Goal: Task Accomplishment & Management: Manage account settings

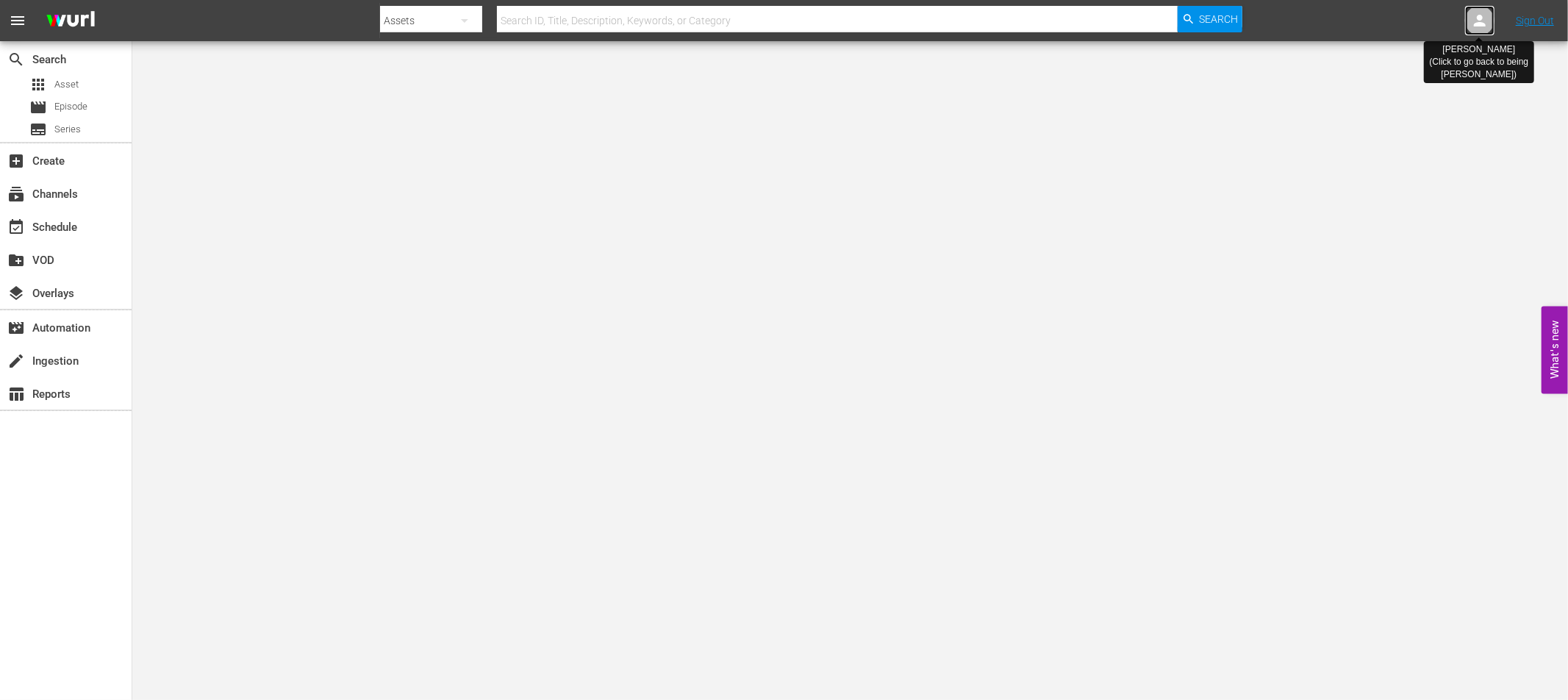
click at [1469, 28] on div at bounding box center [1480, 20] width 29 height 29
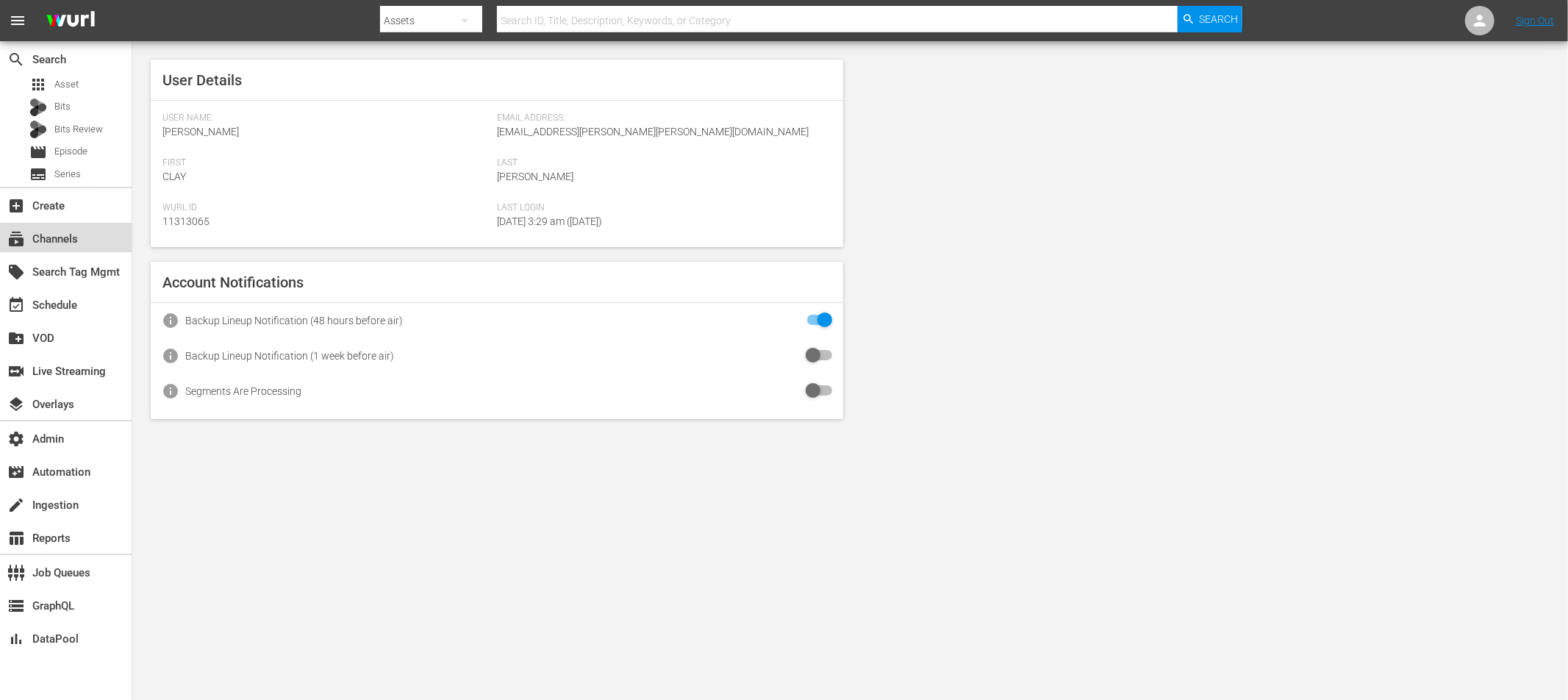
click at [36, 233] on div "subscriptions Channels" at bounding box center [41, 237] width 82 height 13
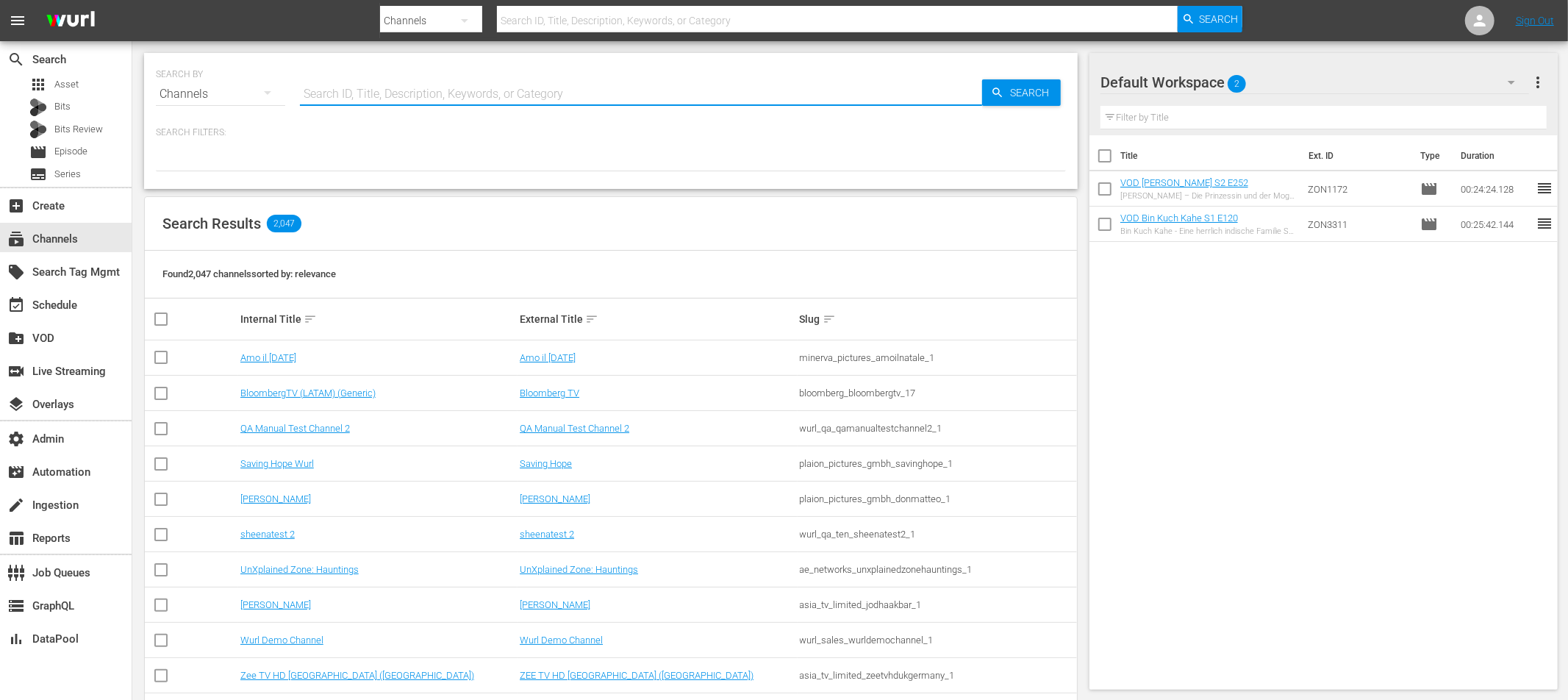
click at [319, 87] on input "text" at bounding box center [640, 94] width 682 height 35
type input "latinop"
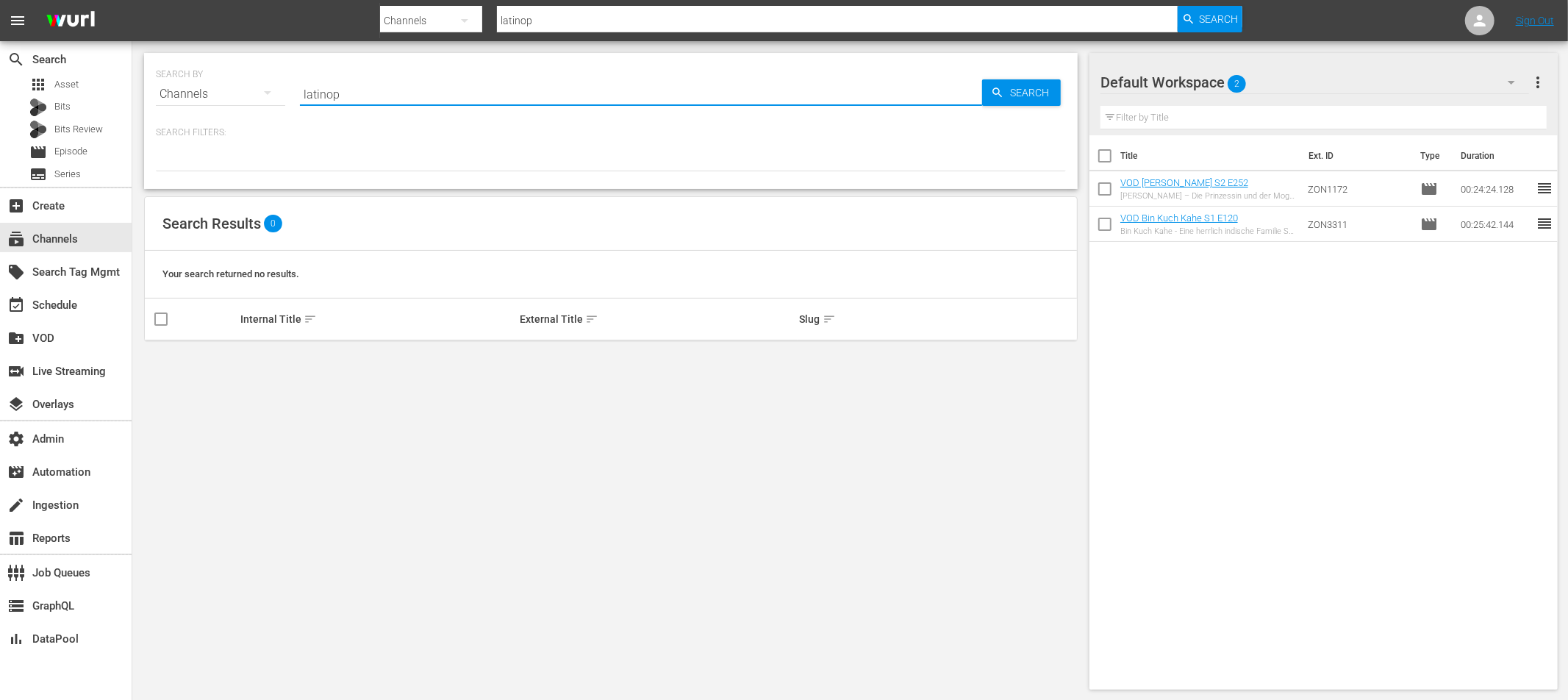
type input "latino"
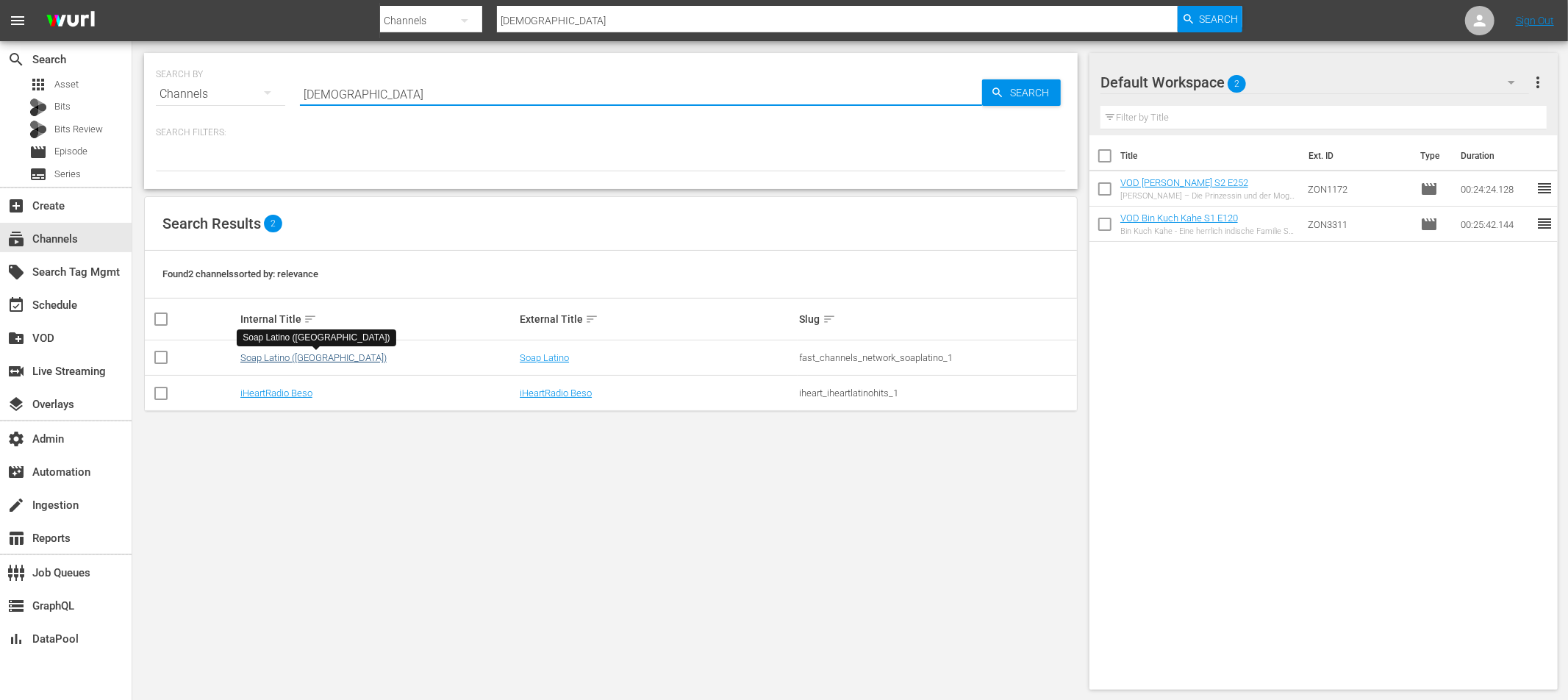
type input "latino"
click at [307, 355] on link "Soap Latino (Italy)" at bounding box center [313, 358] width 146 height 11
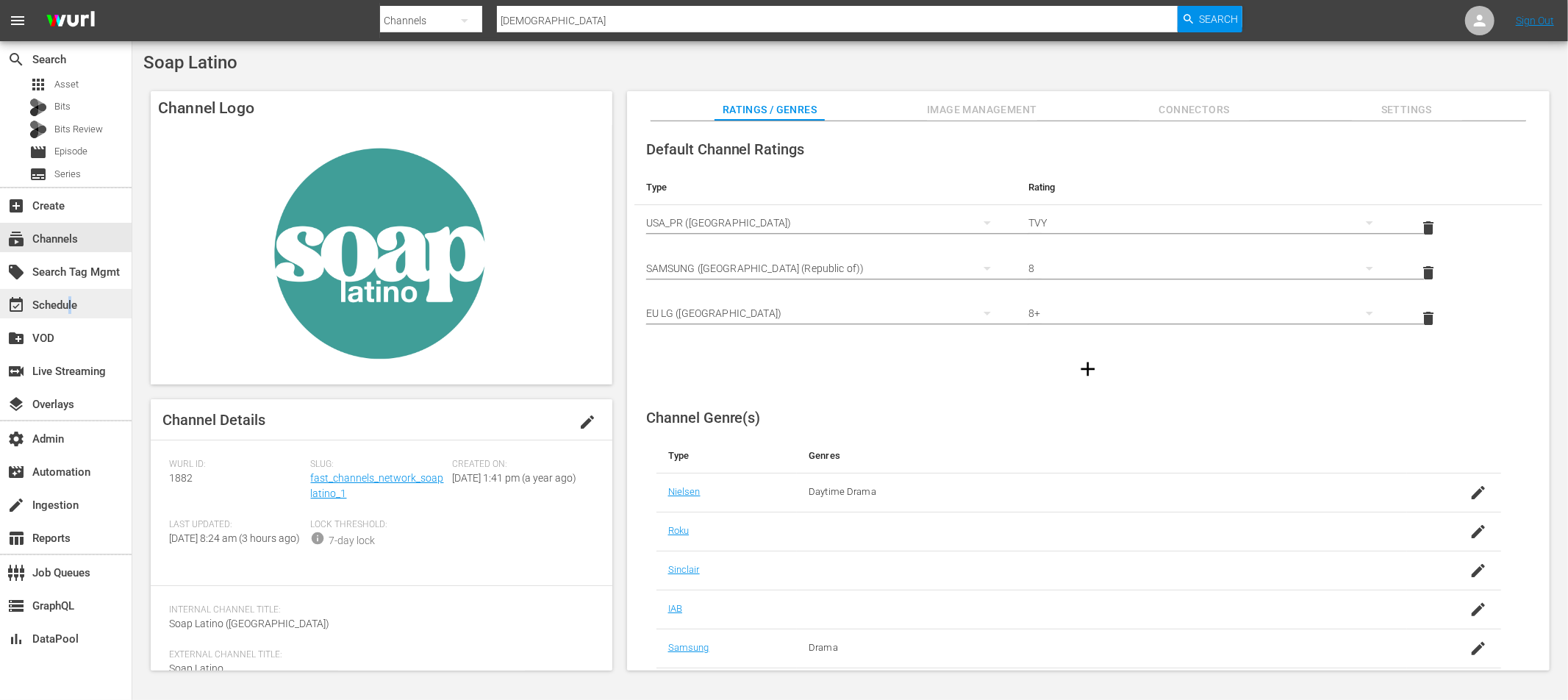
click at [70, 303] on div "event_available Schedule" at bounding box center [41, 303] width 82 height 13
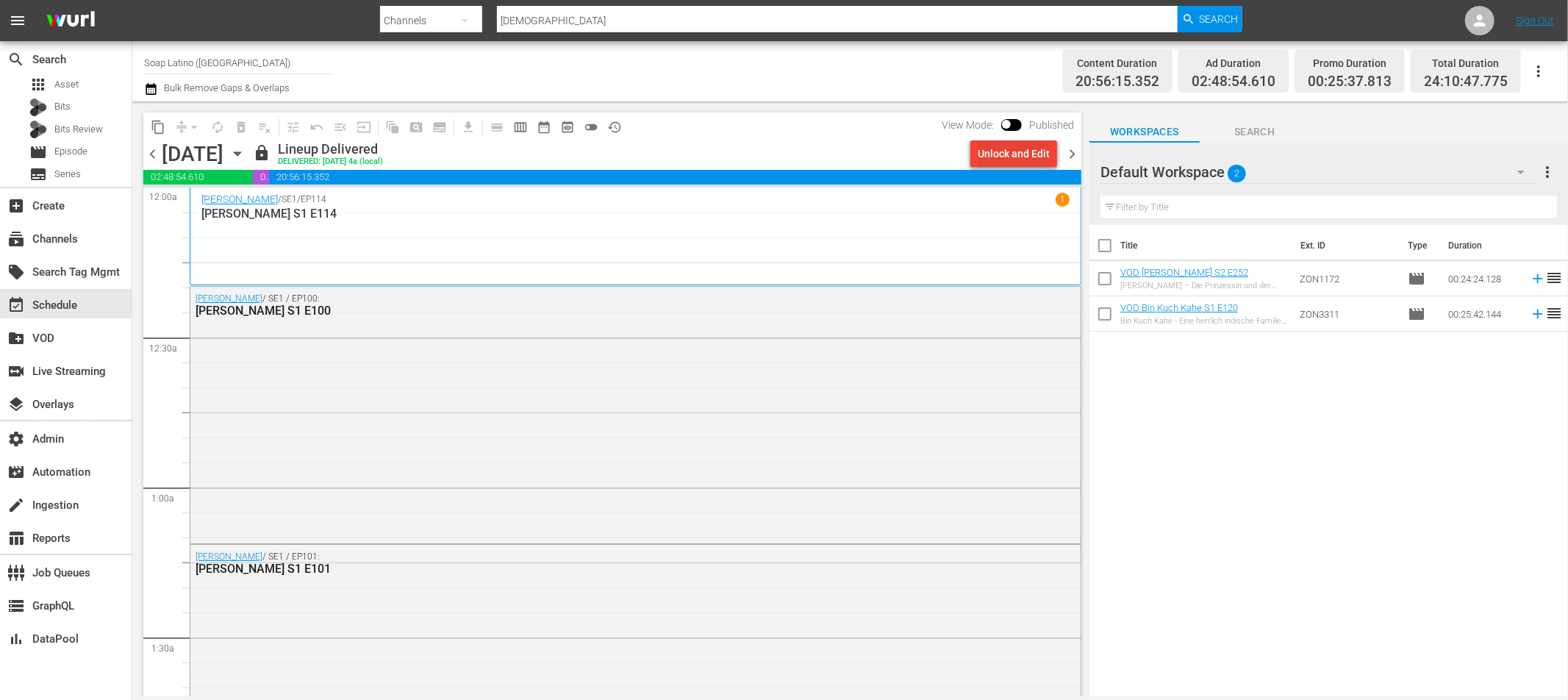
click at [992, 161] on div "Unlock and Edit" at bounding box center [1013, 154] width 72 height 26
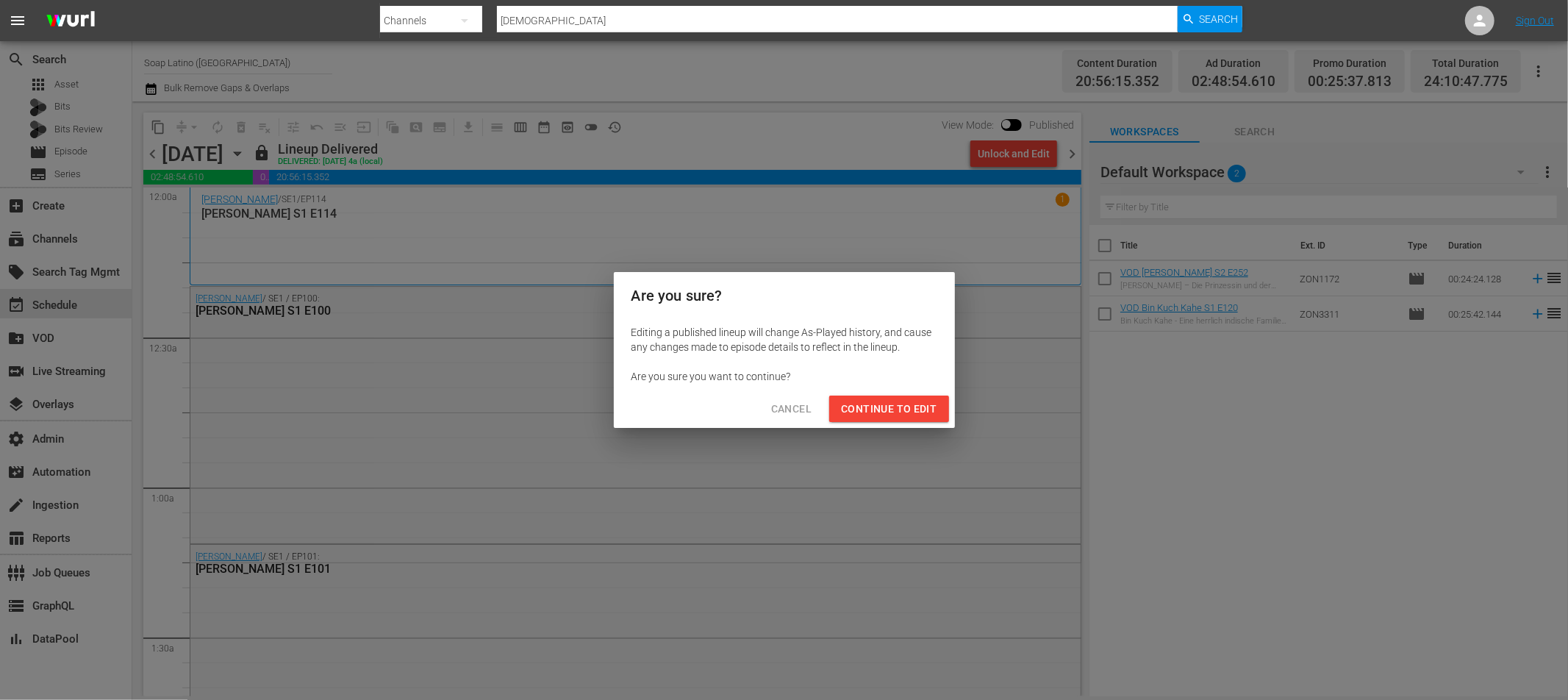
click at [851, 417] on span "Continue to Edit" at bounding box center [889, 409] width 96 height 19
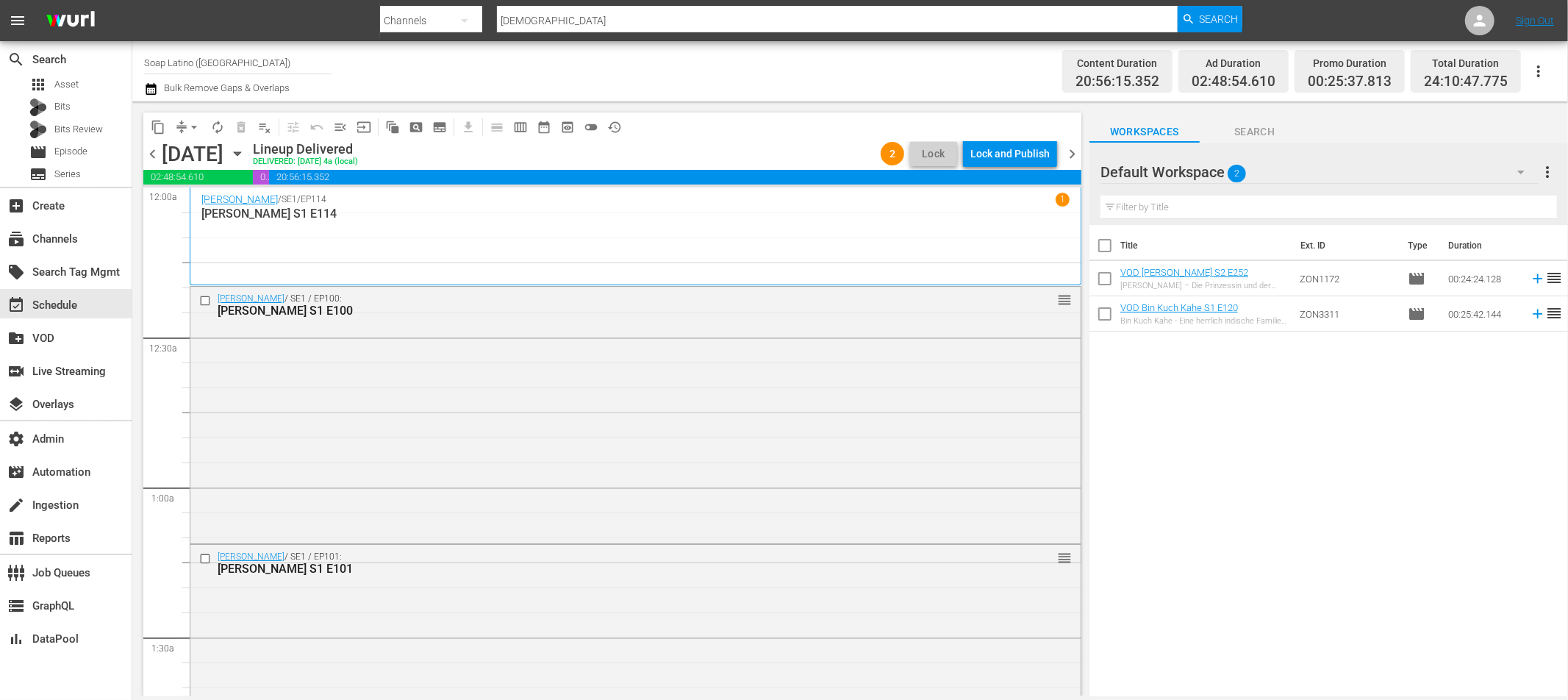
click at [1074, 154] on span "chevron_right" at bounding box center [1072, 154] width 19 height 19
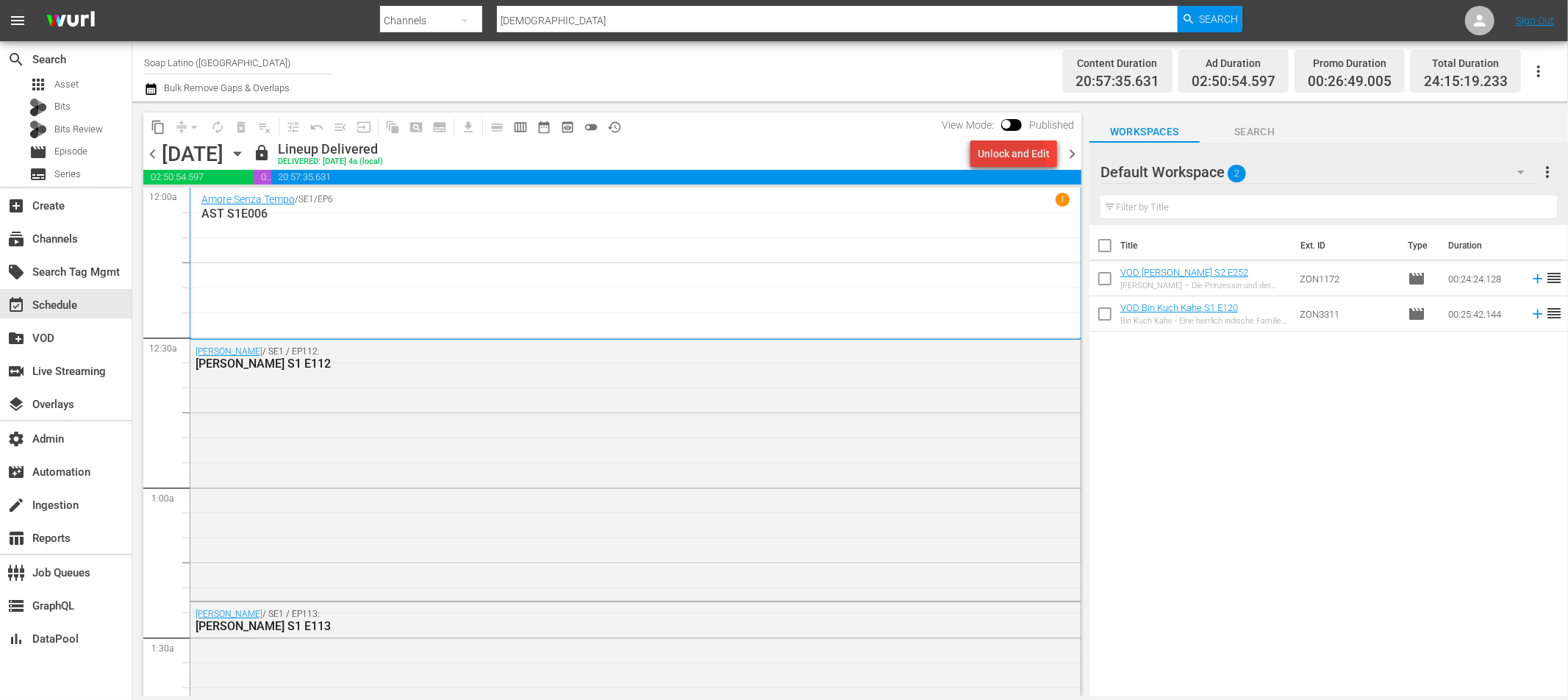
click at [1004, 158] on div "Unlock and Edit" at bounding box center [1013, 154] width 72 height 26
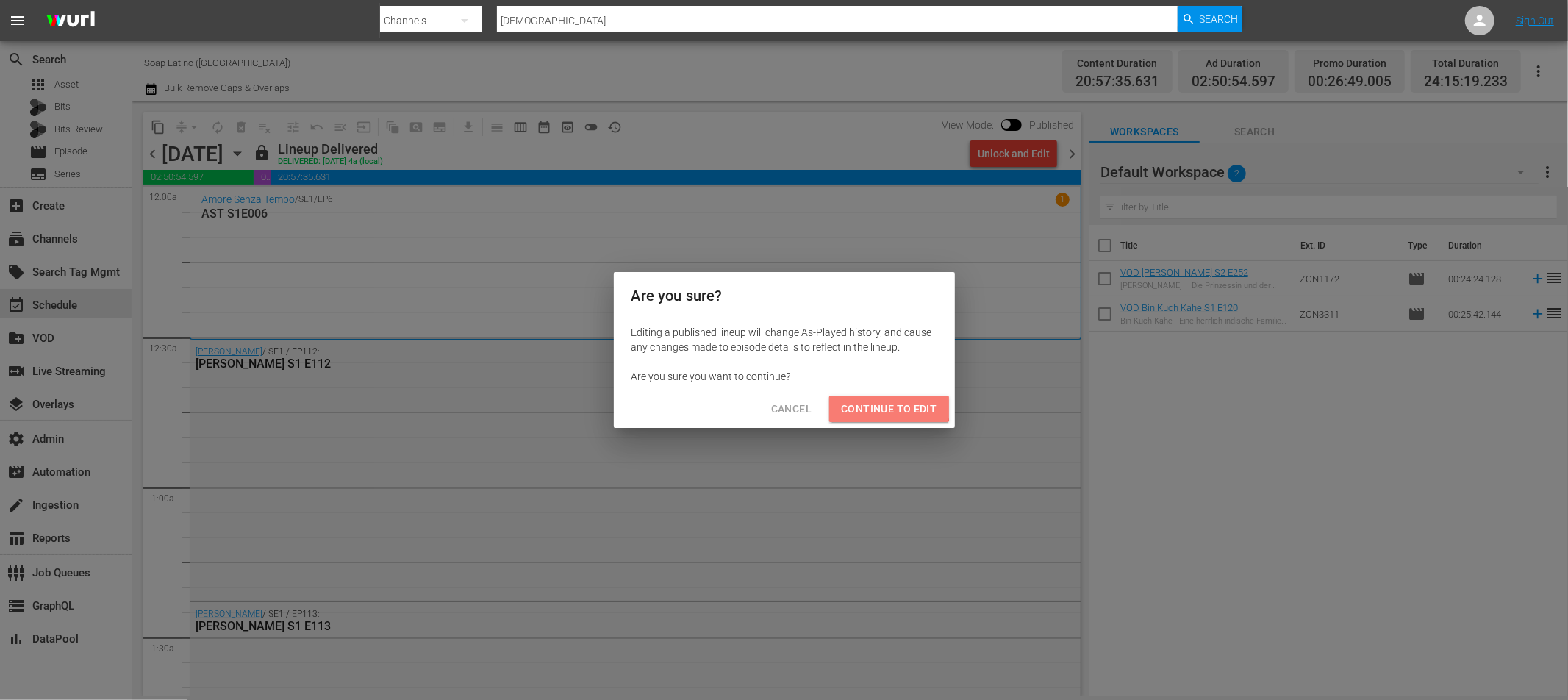
click at [889, 405] on span "Continue to Edit" at bounding box center [889, 409] width 96 height 19
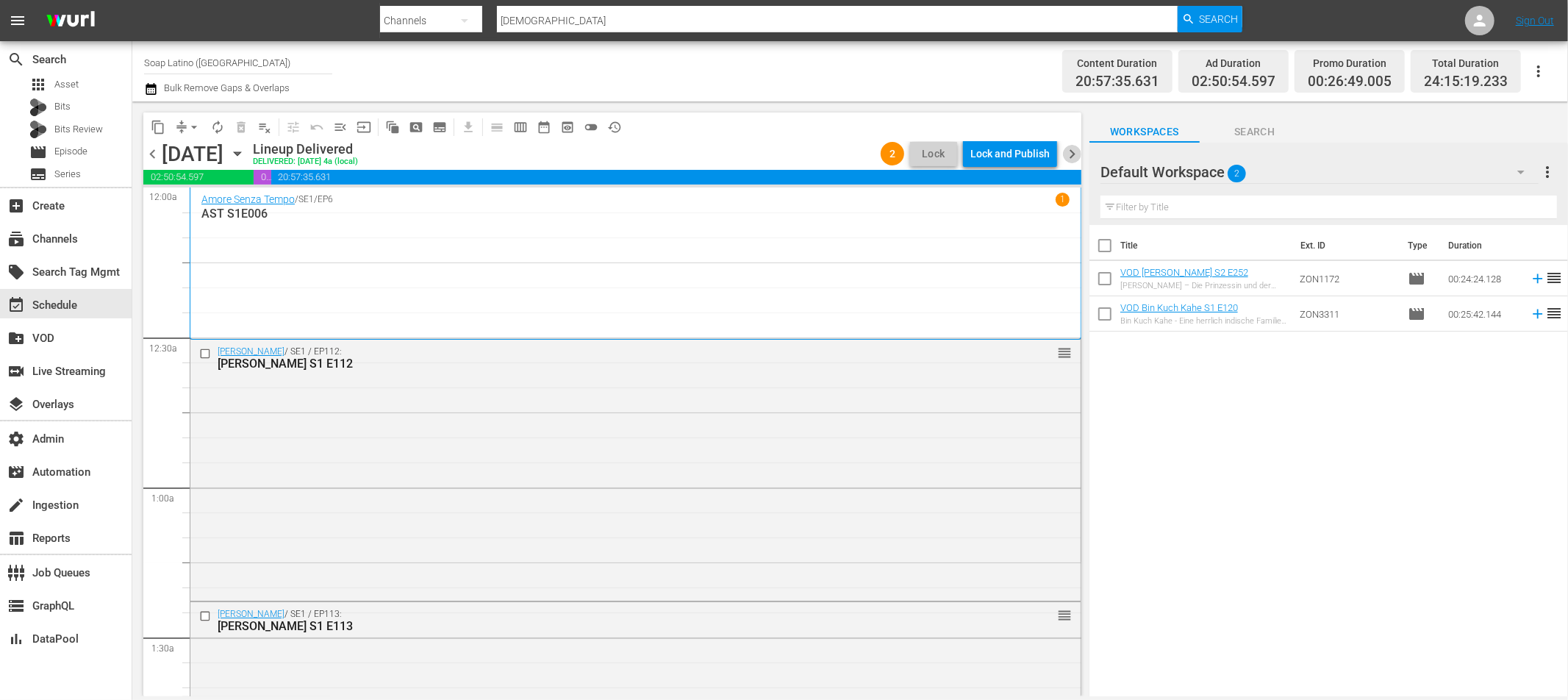
click at [1076, 152] on span "chevron_right" at bounding box center [1072, 154] width 19 height 19
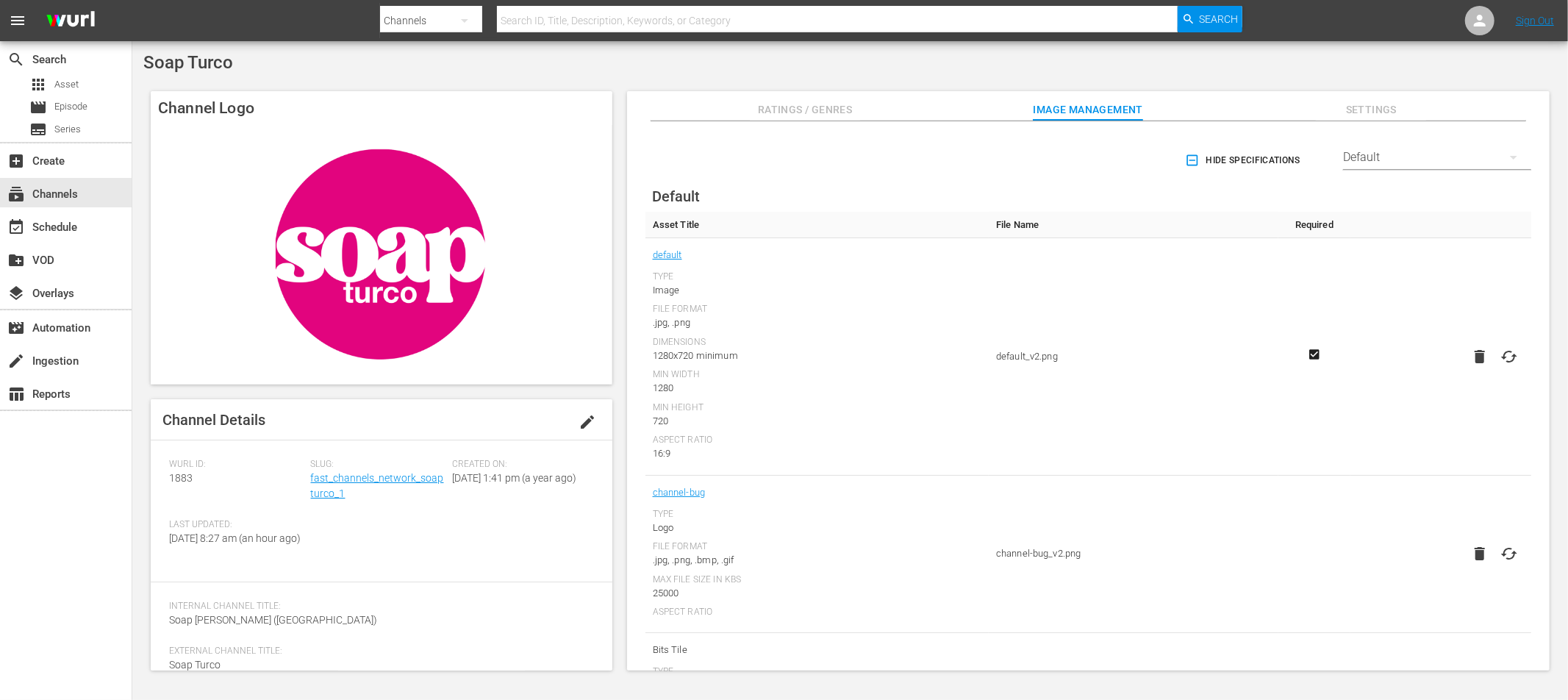
scroll to position [323, 0]
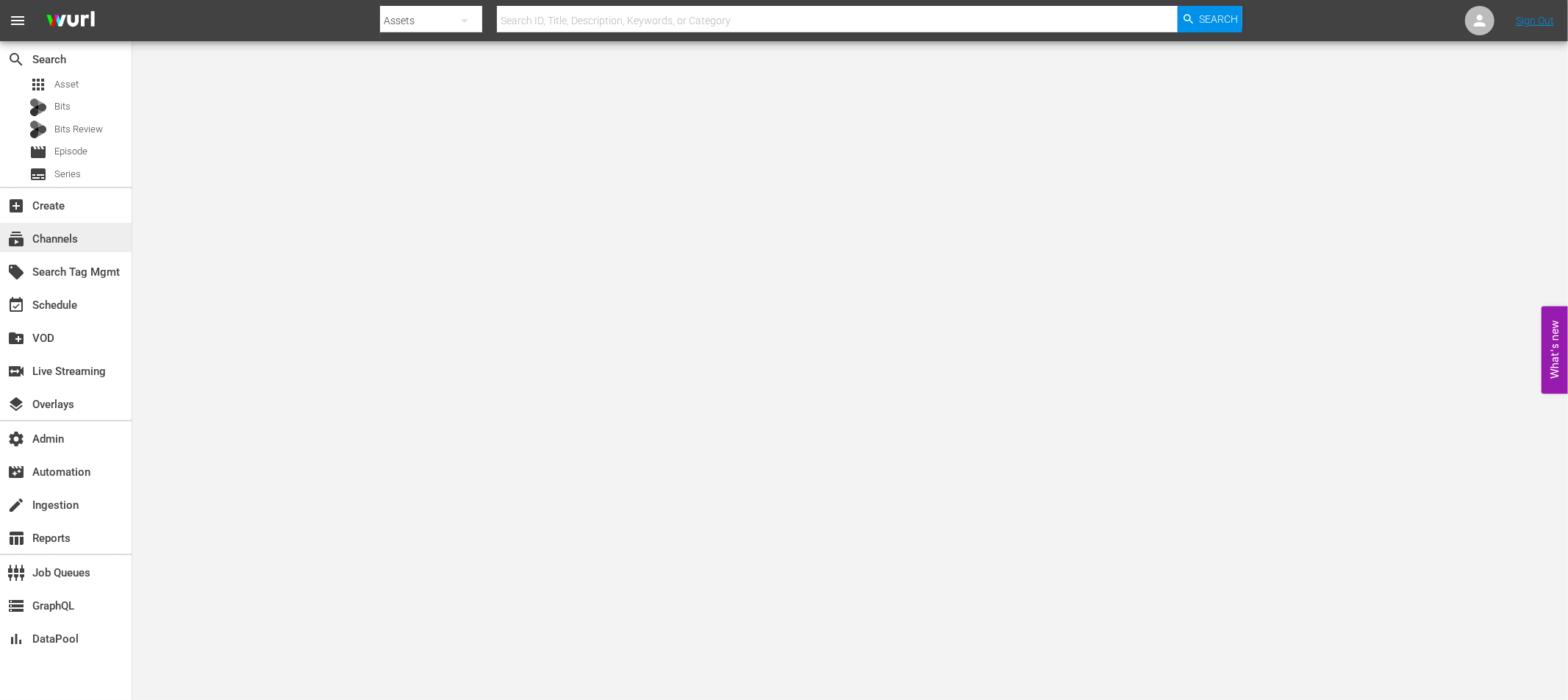
click at [46, 237] on div "subscriptions Channels" at bounding box center [41, 237] width 82 height 13
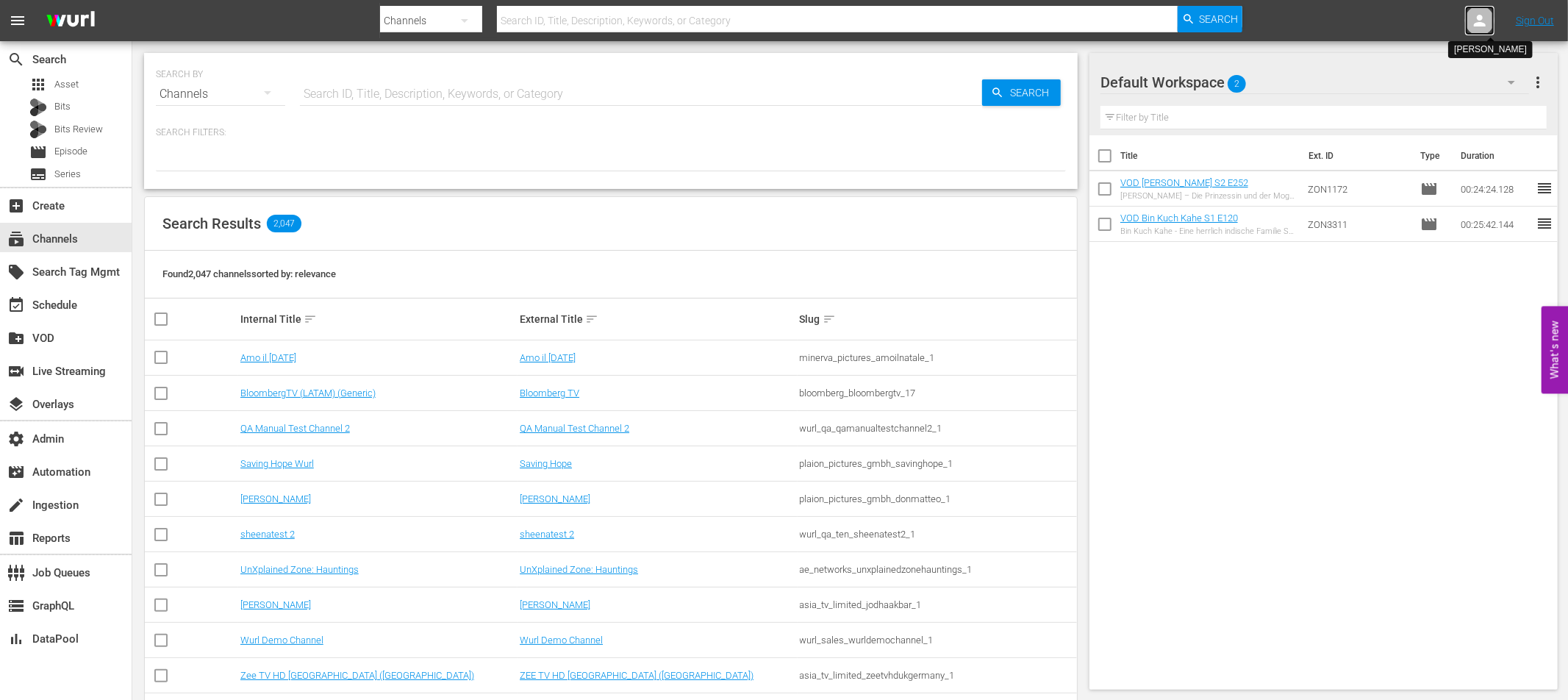
click at [1479, 20] on icon at bounding box center [1480, 20] width 11 height 11
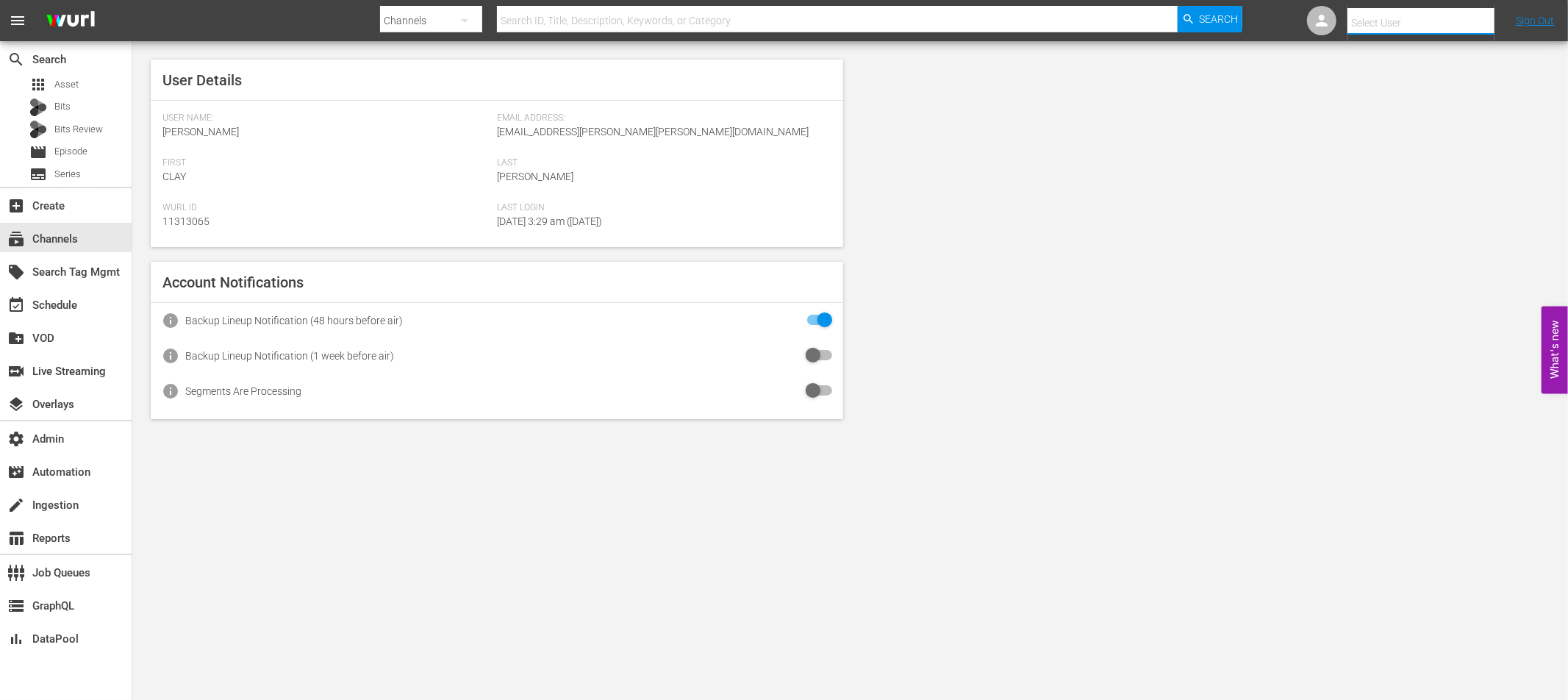
click at [1386, 23] on input "text" at bounding box center [1441, 22] width 188 height 35
paste input "ino.cormaci@fastchannelsnetwork.com"
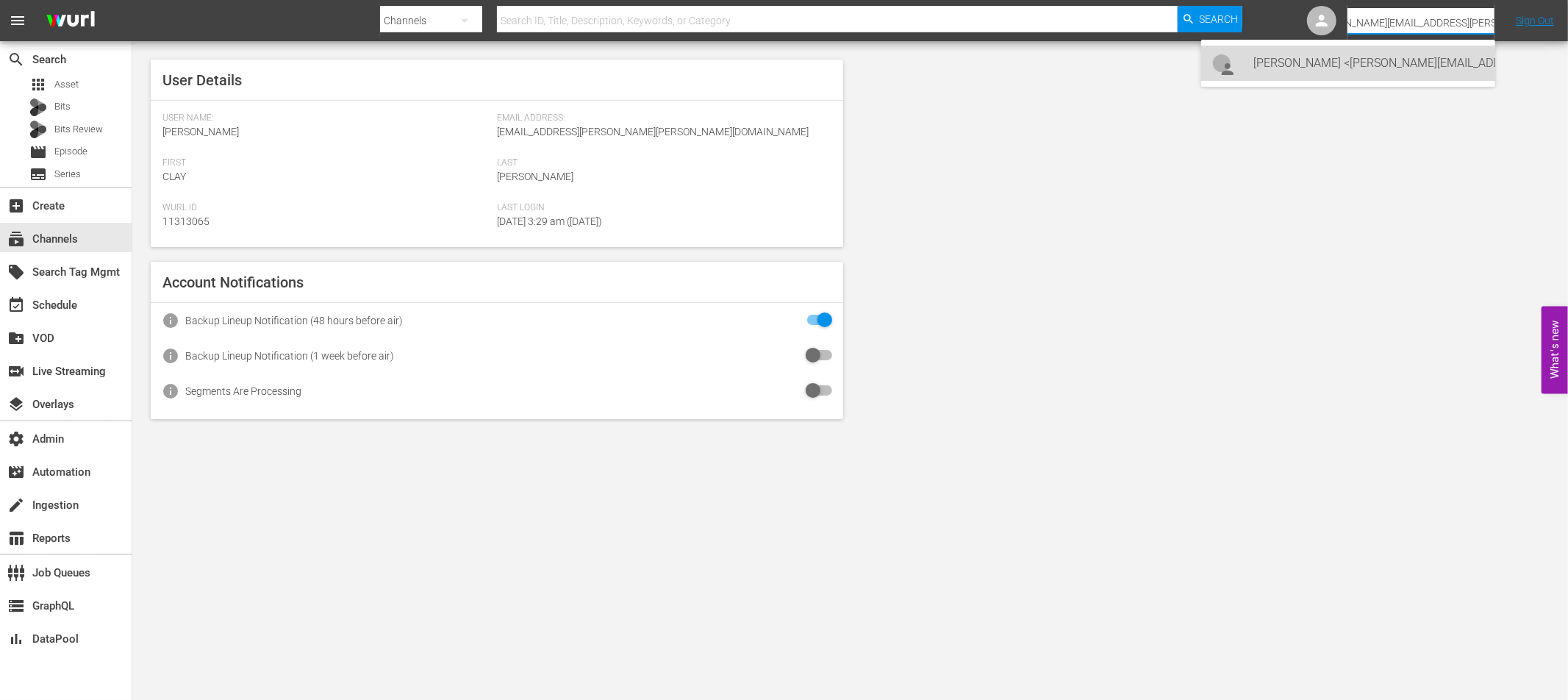
click at [1297, 65] on div "Pino Cormaci <pino.cormaci@fastchannelsnetwork.com>" at bounding box center [1369, 63] width 229 height 35
type input "Pino Cormaci (11314725)"
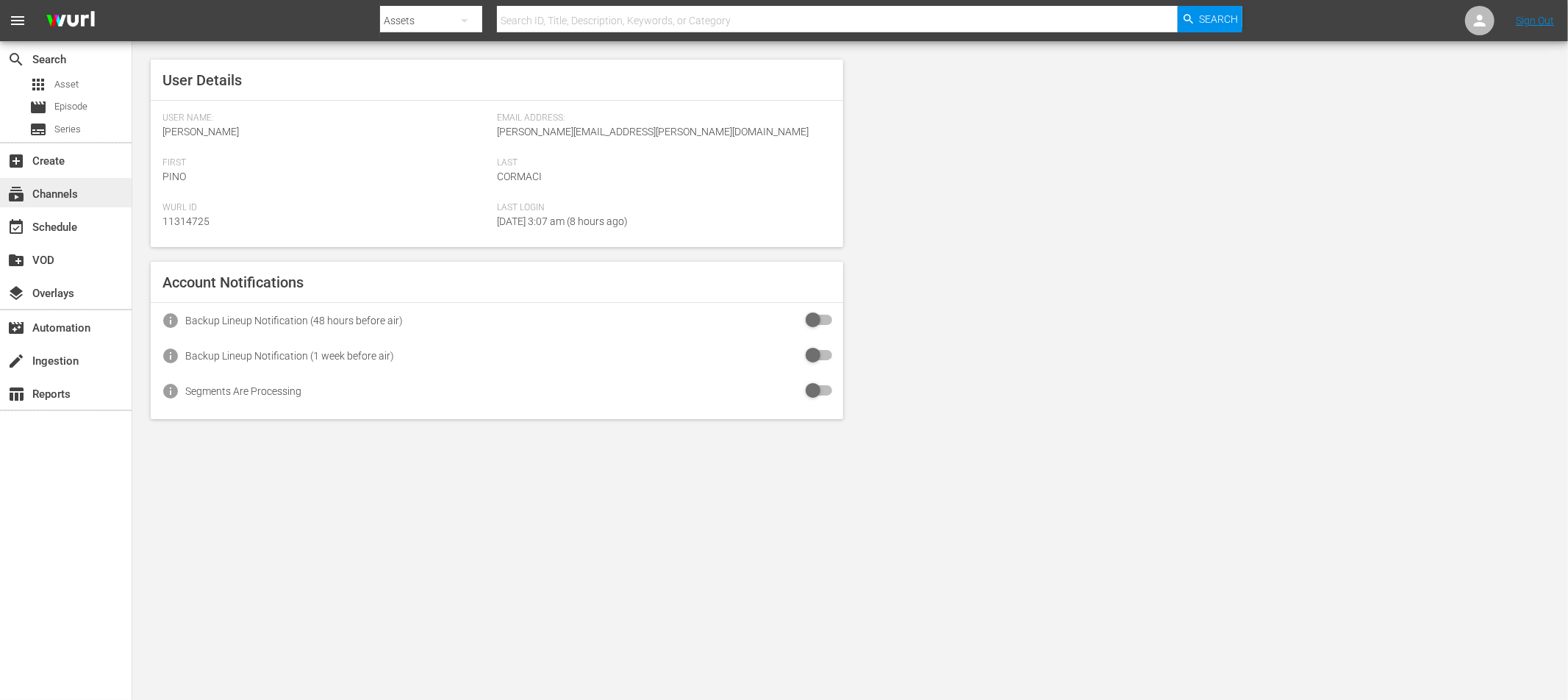
click at [77, 194] on div "subscriptions Channels" at bounding box center [41, 192] width 82 height 13
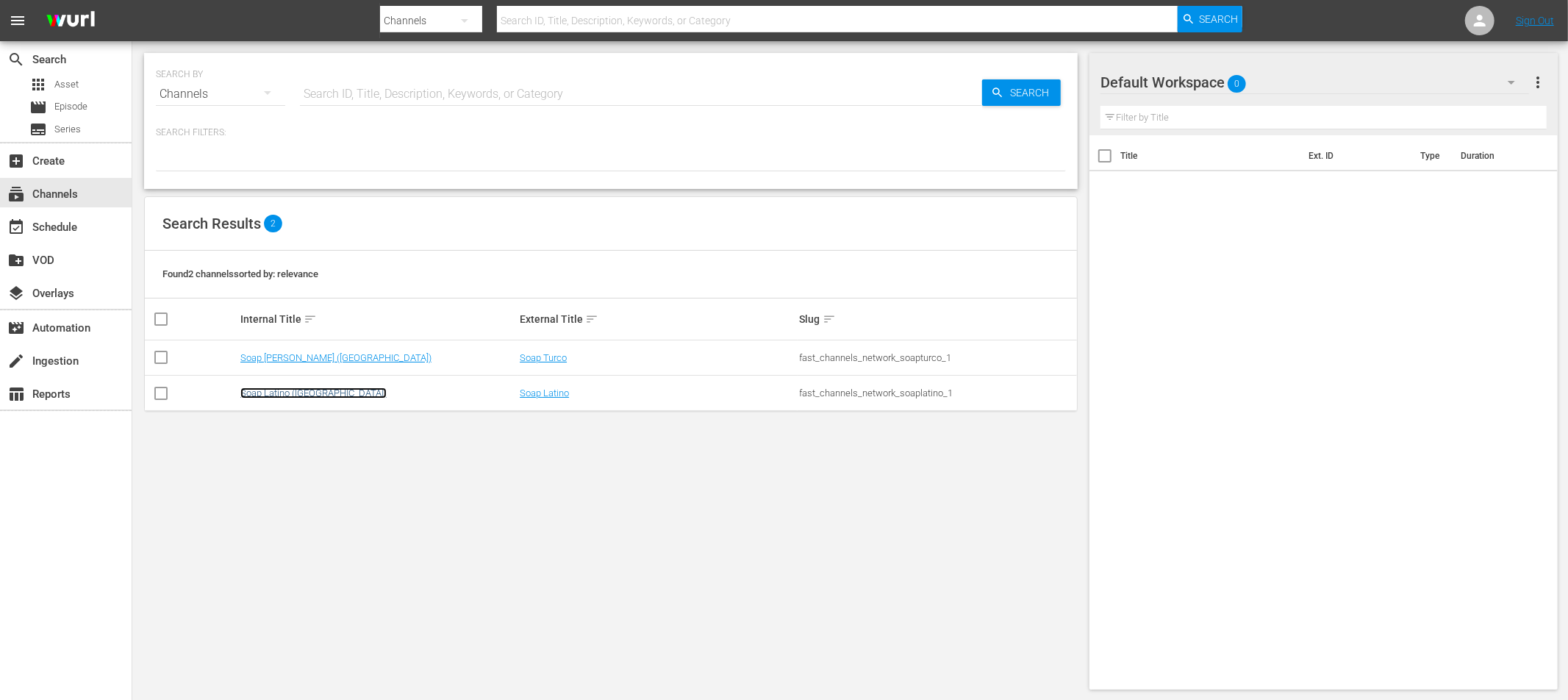
click at [267, 395] on link "Soap Latino ([GEOGRAPHIC_DATA])" at bounding box center [313, 393] width 146 height 11
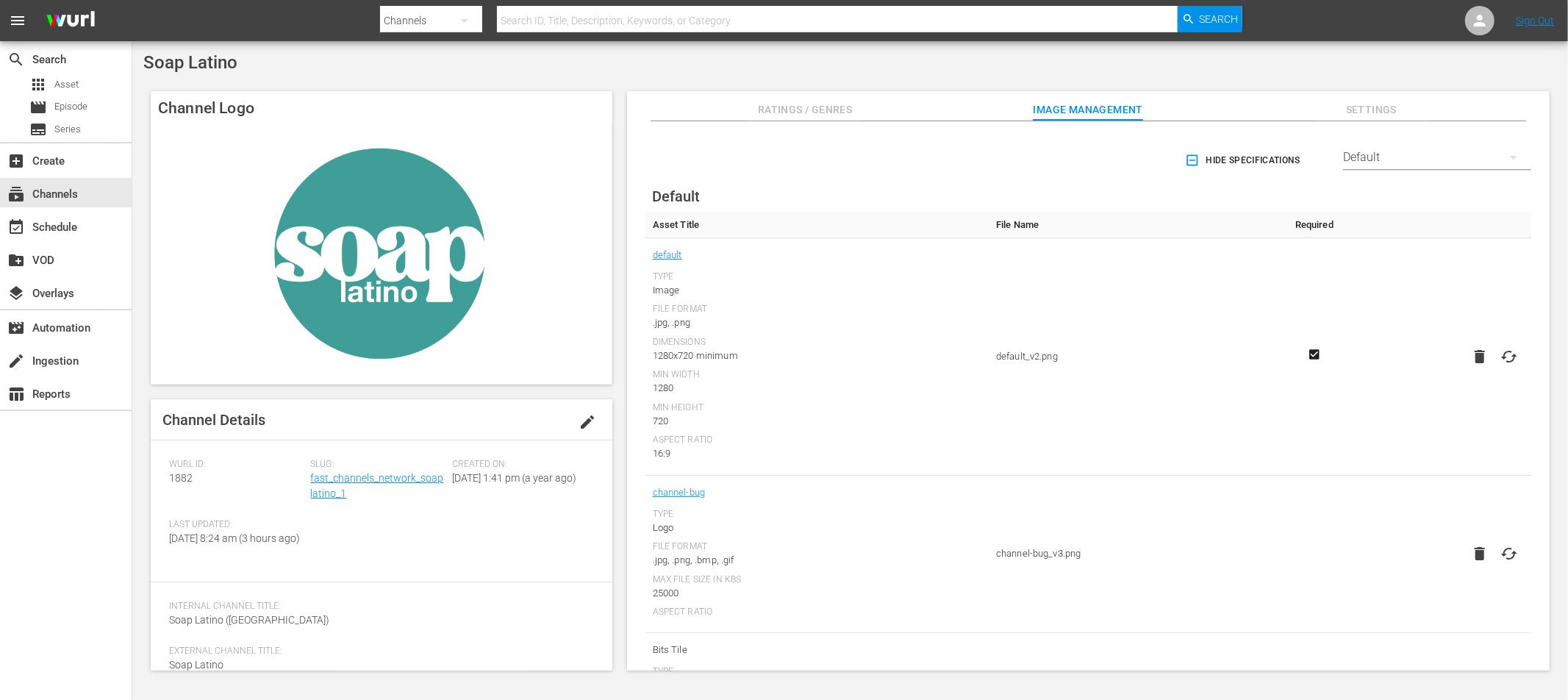
click at [1498, 163] on button "button" at bounding box center [1513, 157] width 35 height 35
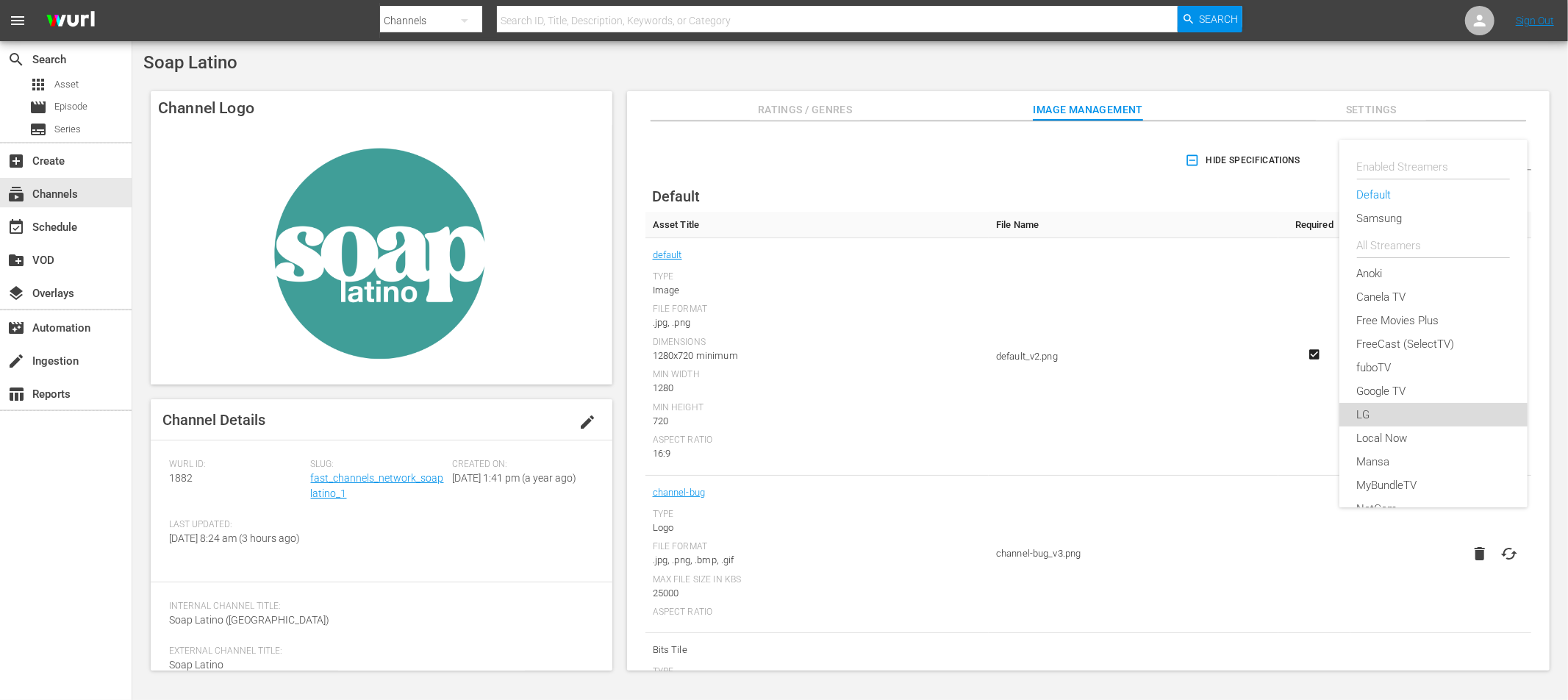
click at [1361, 418] on div "LG" at bounding box center [1433, 414] width 153 height 24
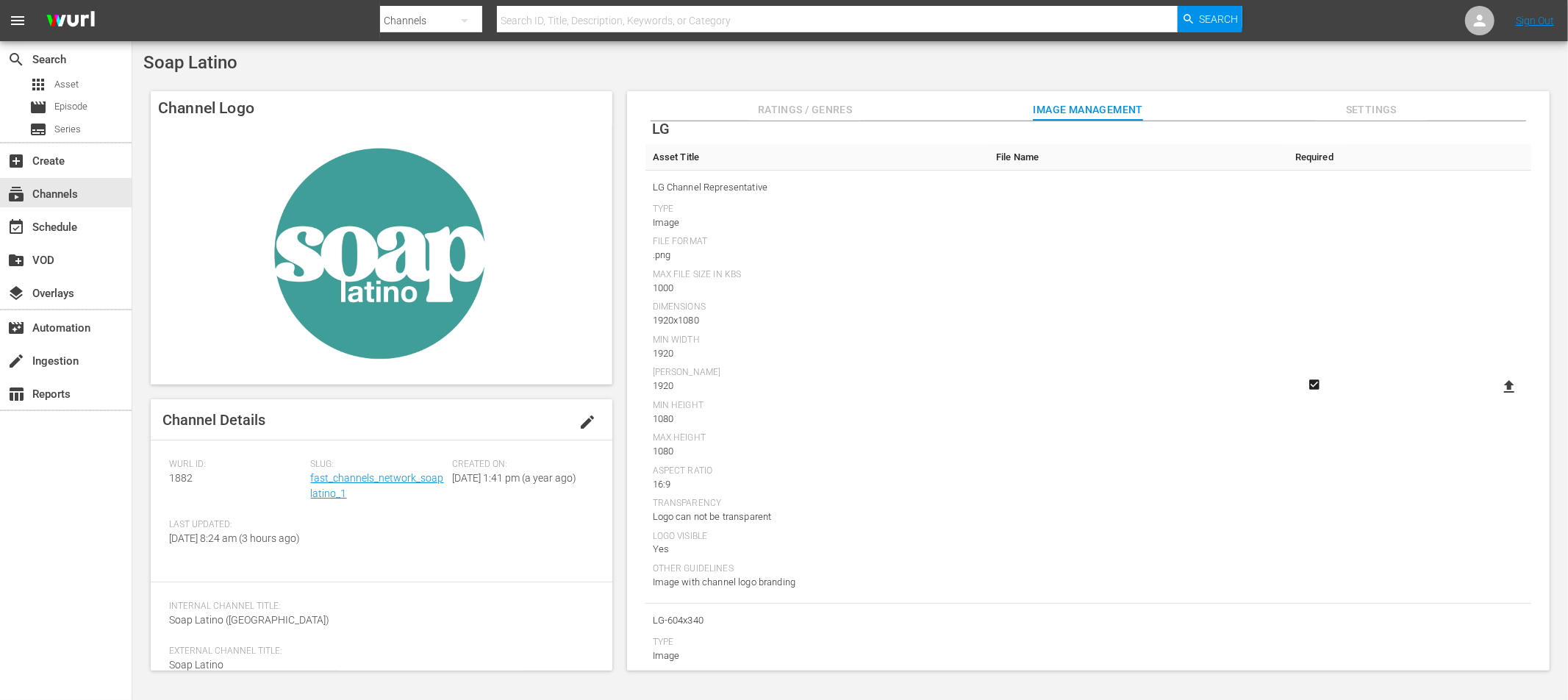
scroll to position [70, 0]
click at [1509, 380] on icon at bounding box center [1509, 384] width 18 height 18
click at [1495, 396] on input "file" at bounding box center [1494, 396] width 1 height 1
click at [1505, 384] on icon at bounding box center [1509, 383] width 11 height 12
click at [1495, 396] on input "file" at bounding box center [1494, 396] width 1 height 1
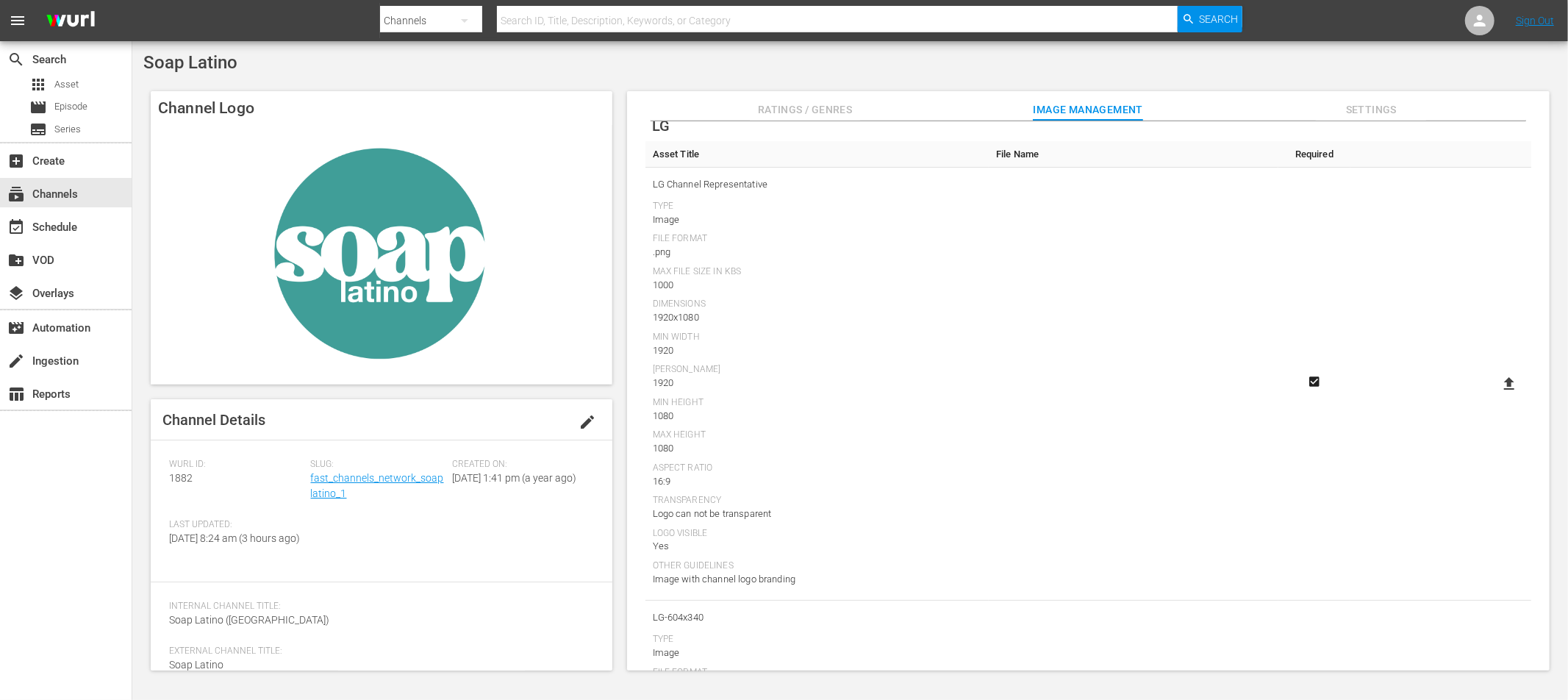
type input "C:\fakepath\AST - LG-Thumbnail2.png"
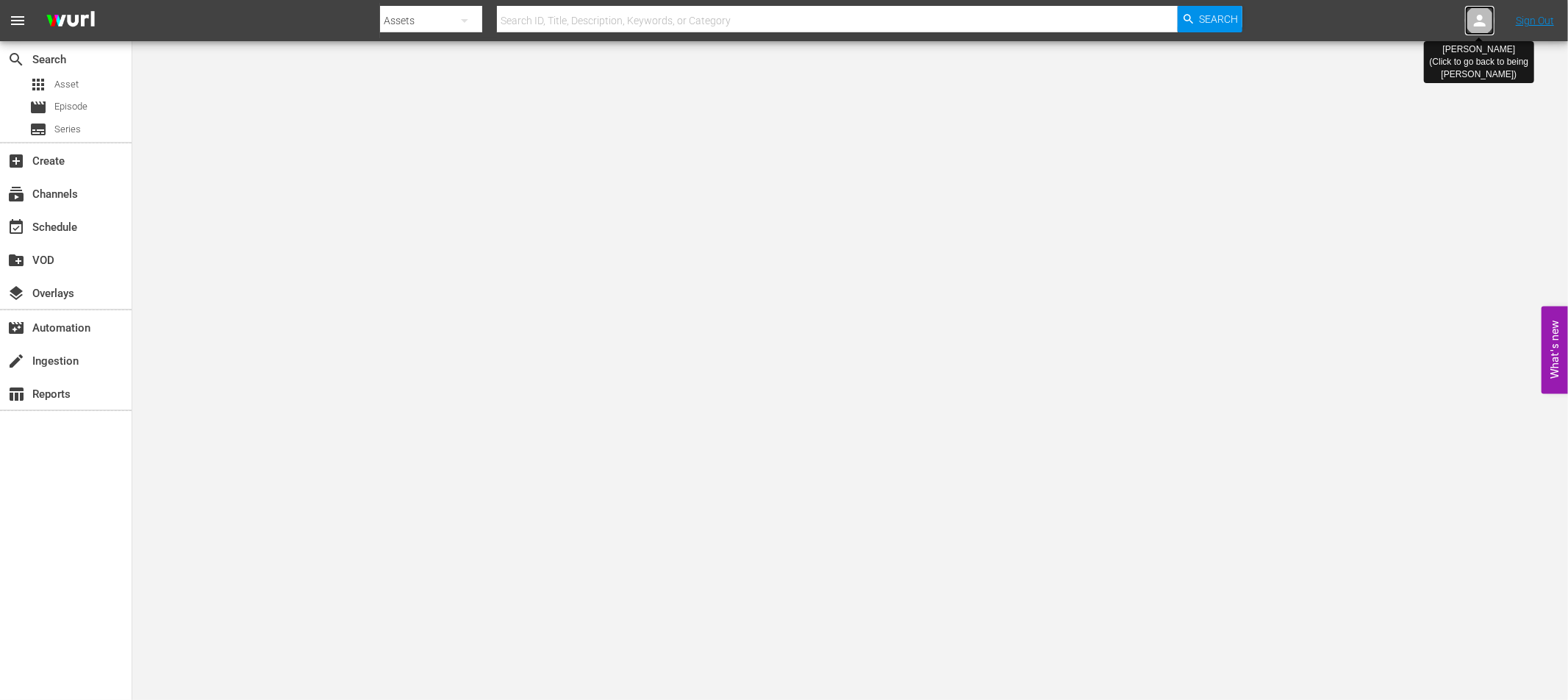
click at [1483, 19] on icon at bounding box center [1480, 20] width 18 height 18
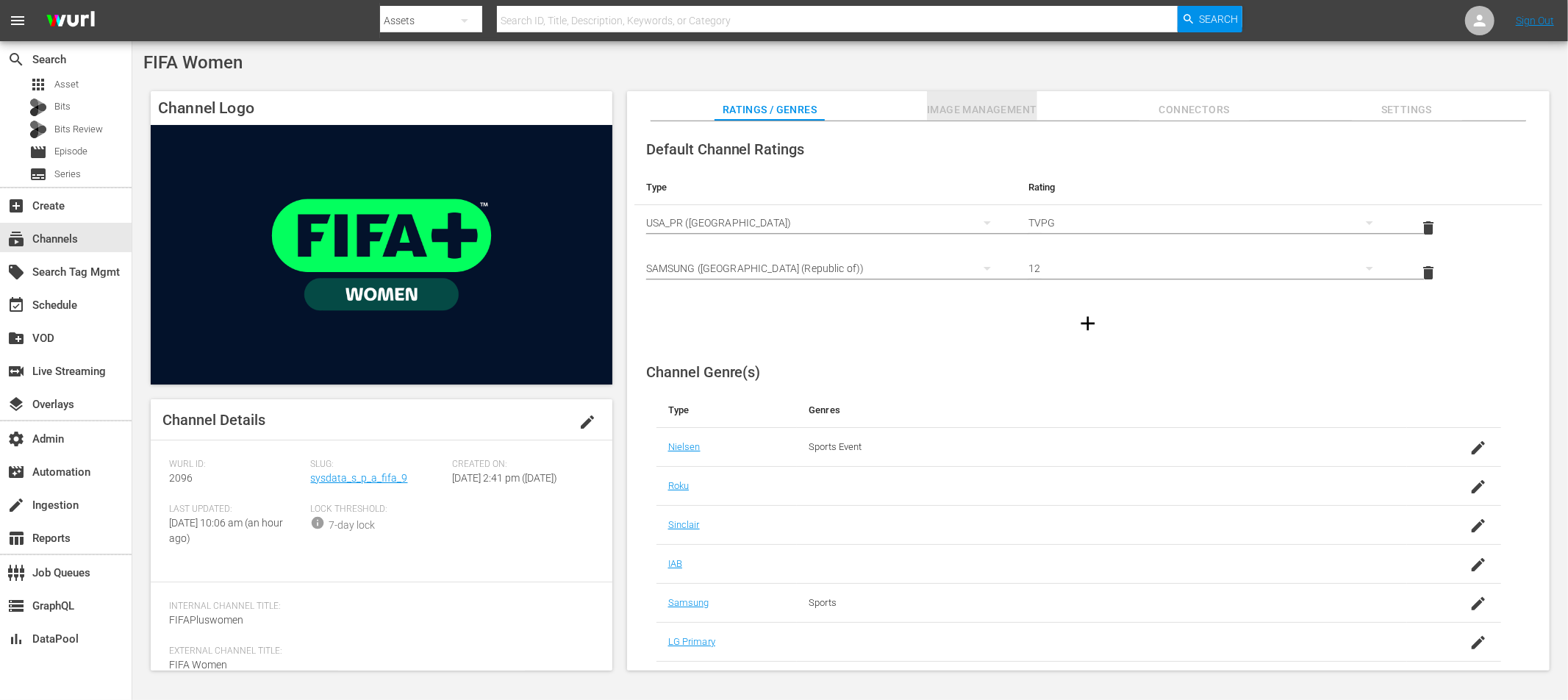
click at [1002, 109] on span "Image Management" at bounding box center [982, 109] width 110 height 19
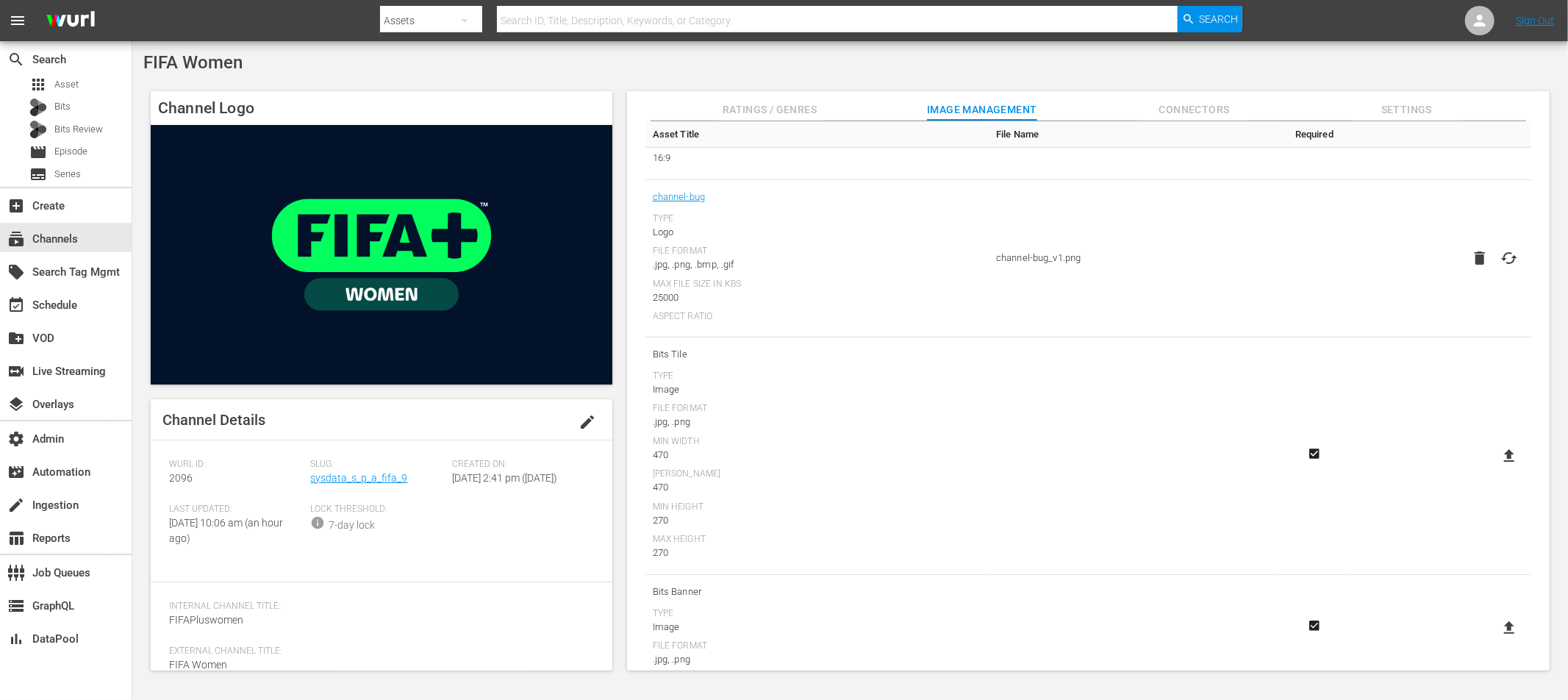
scroll to position [323, 0]
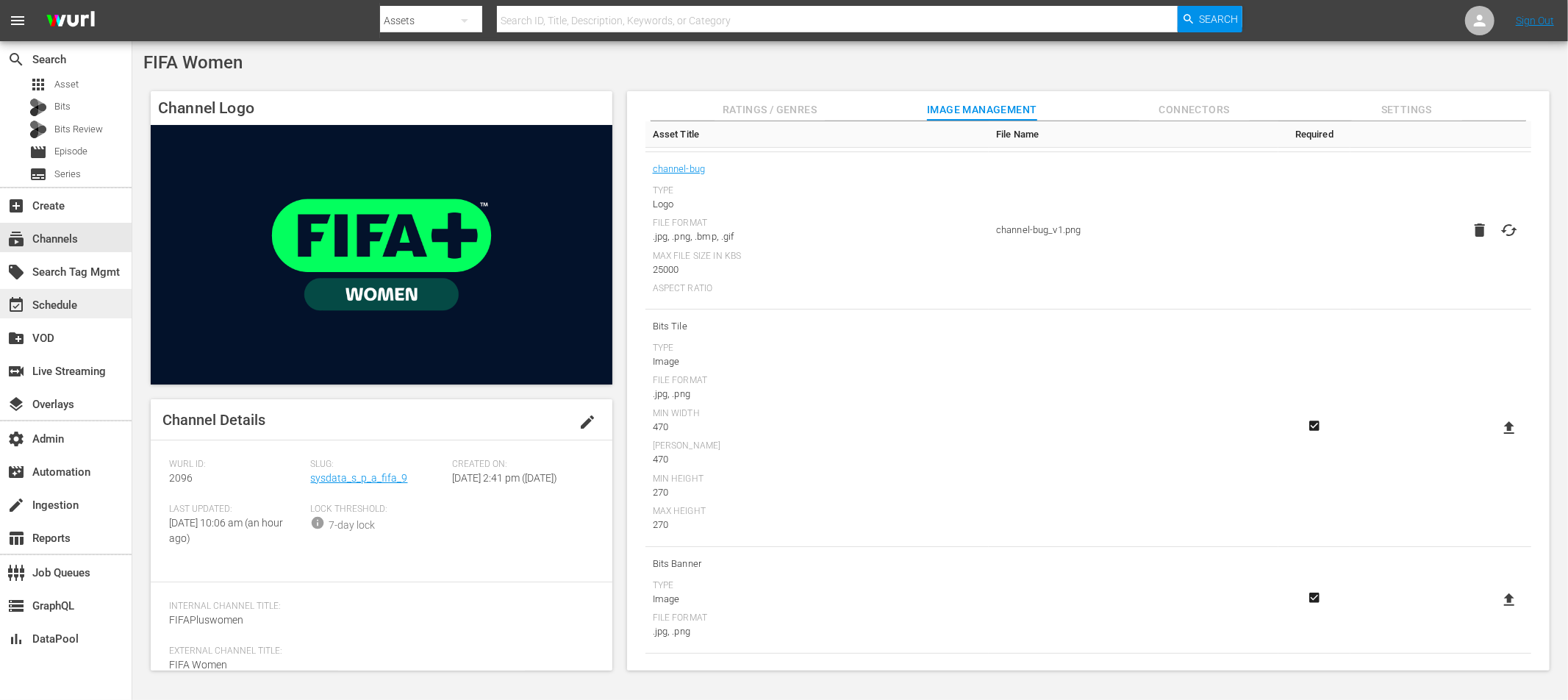
click at [56, 304] on div "event_available Schedule" at bounding box center [41, 303] width 82 height 13
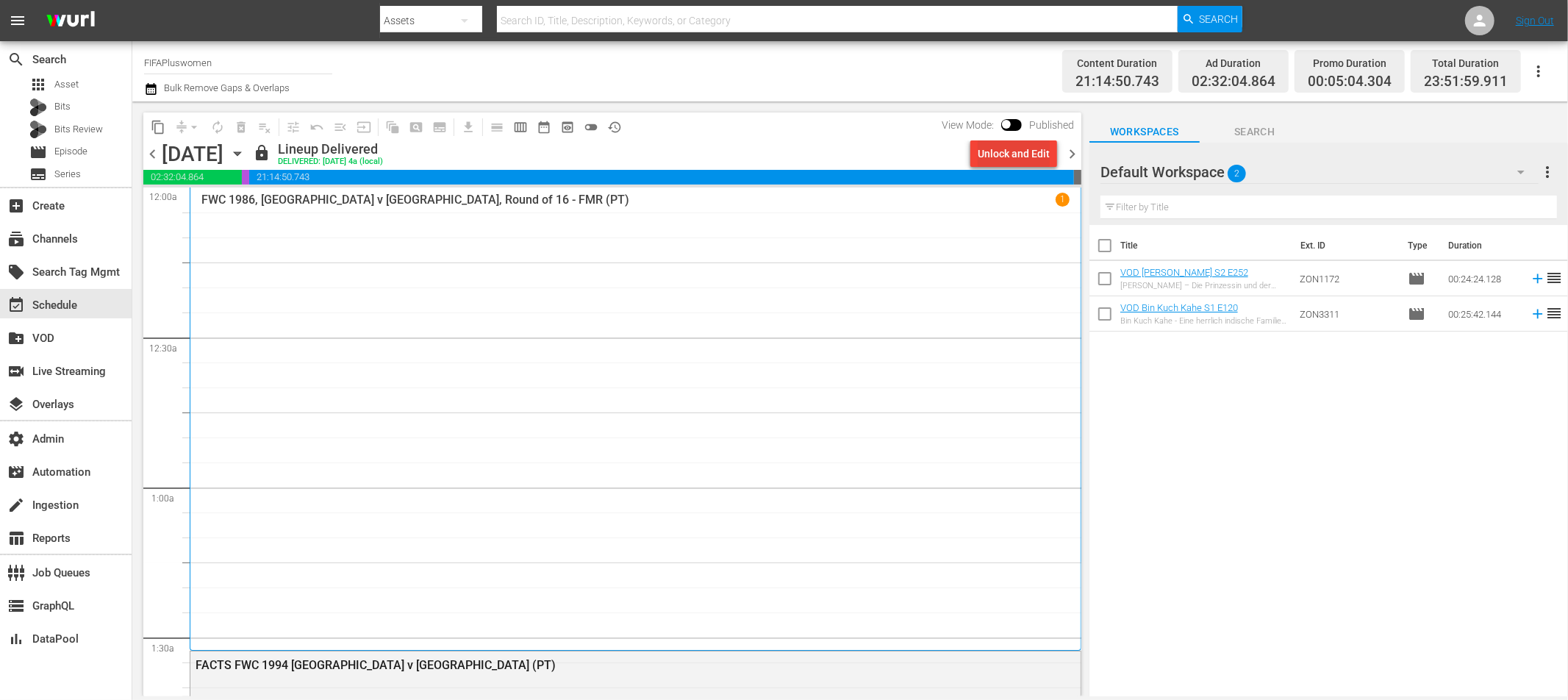
click at [1018, 160] on div "Unlock and Edit" at bounding box center [1013, 154] width 72 height 26
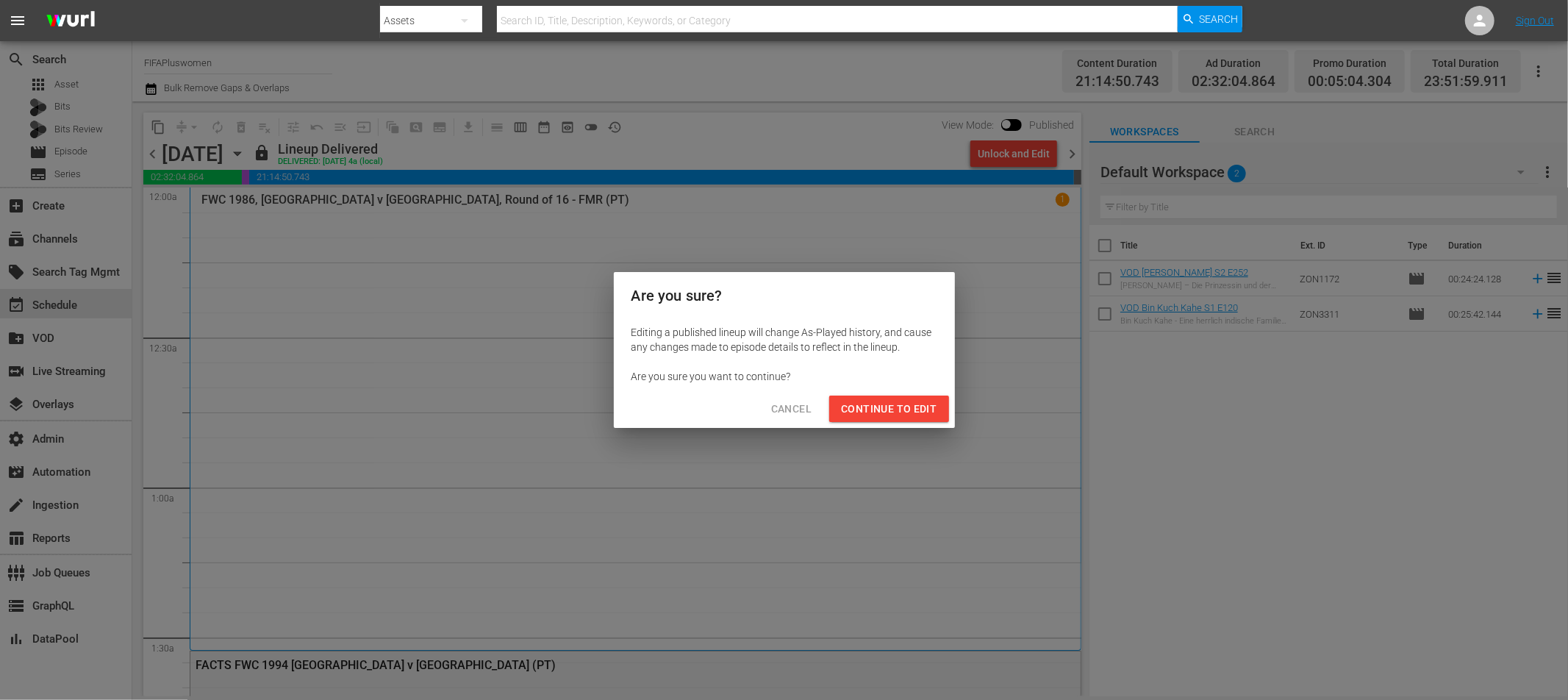
drag, startPoint x: 853, startPoint y: 417, endPoint x: 858, endPoint y: 409, distance: 9.4
click at [853, 417] on span "Continue to Edit" at bounding box center [889, 409] width 96 height 19
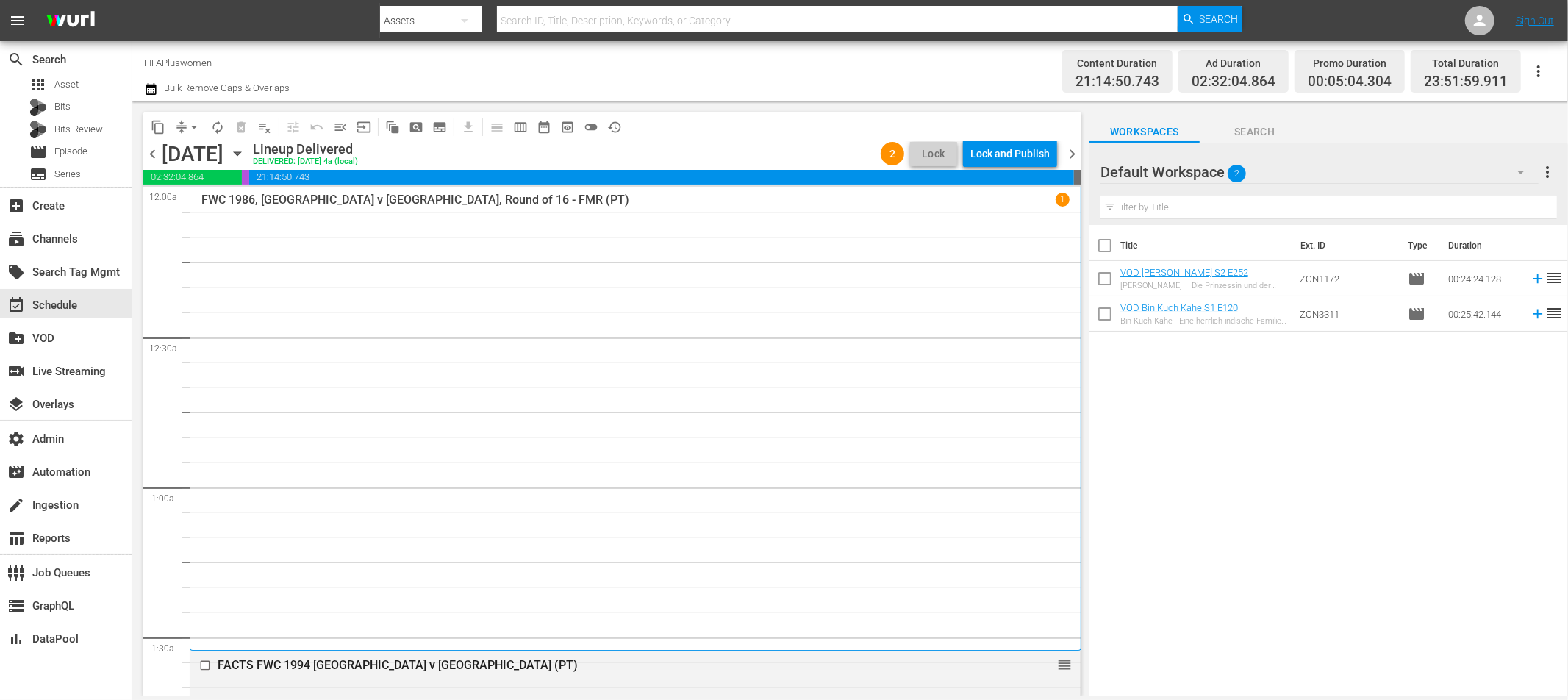
click at [1020, 162] on div "Lock and Publish" at bounding box center [1009, 154] width 79 height 26
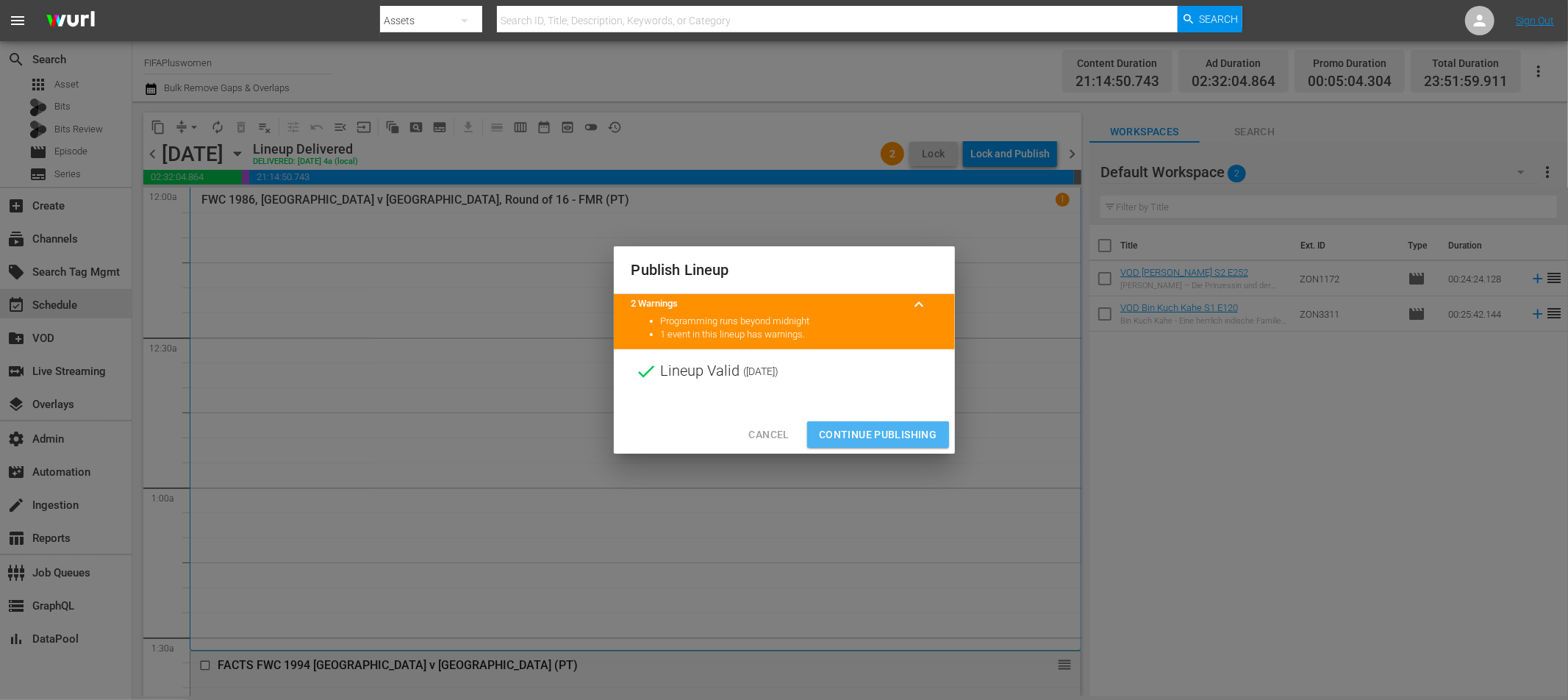
click at [894, 439] on span "Continue Publishing" at bounding box center [878, 435] width 118 height 19
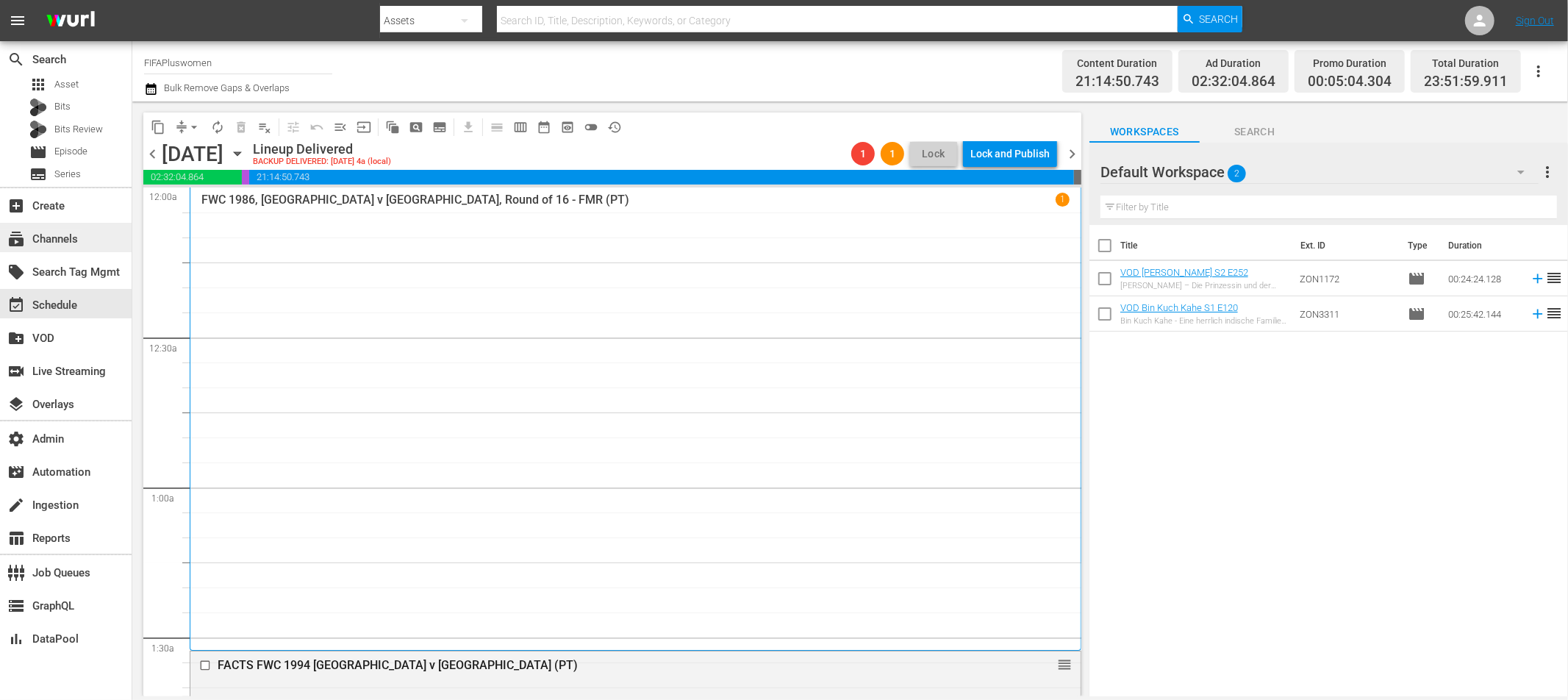
click at [74, 235] on div "subscriptions Channels" at bounding box center [41, 237] width 82 height 13
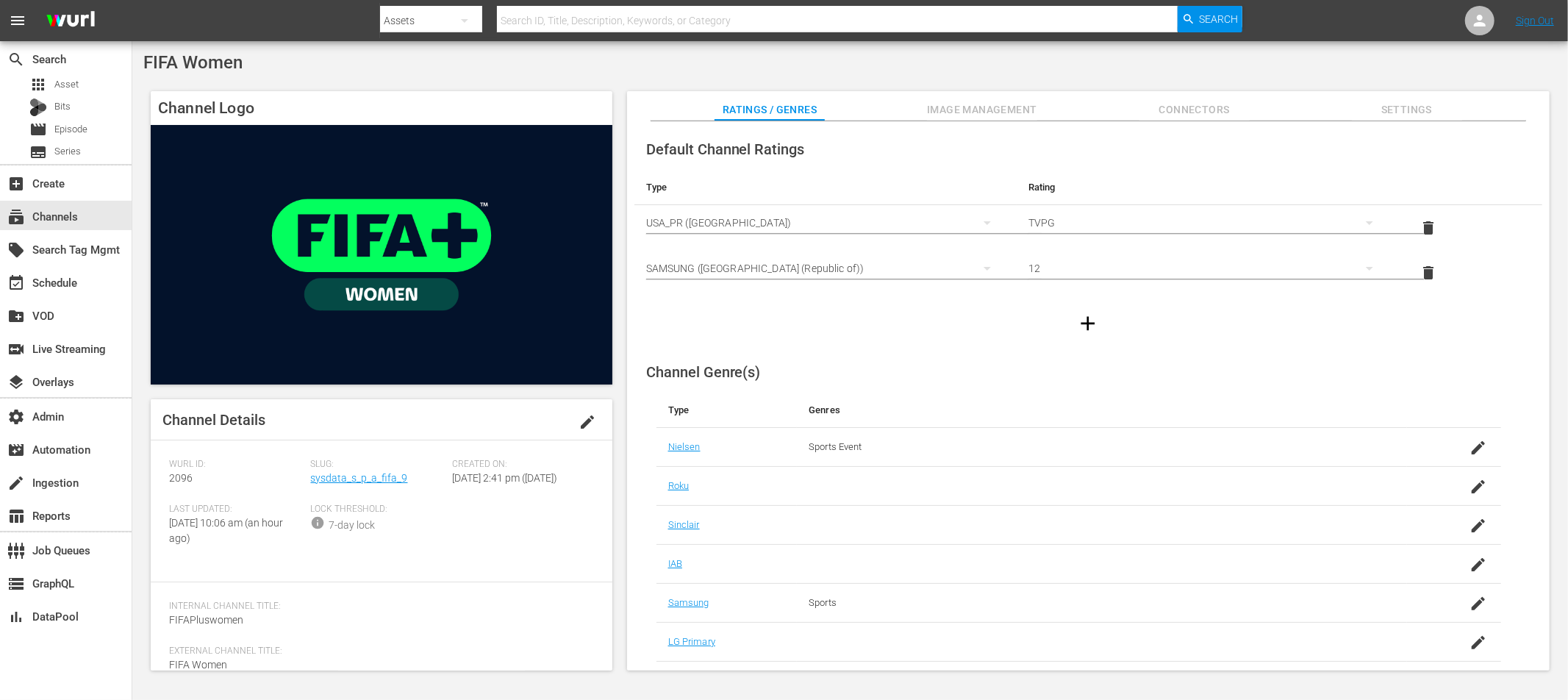
click at [1018, 103] on span "Image Management" at bounding box center [982, 109] width 110 height 19
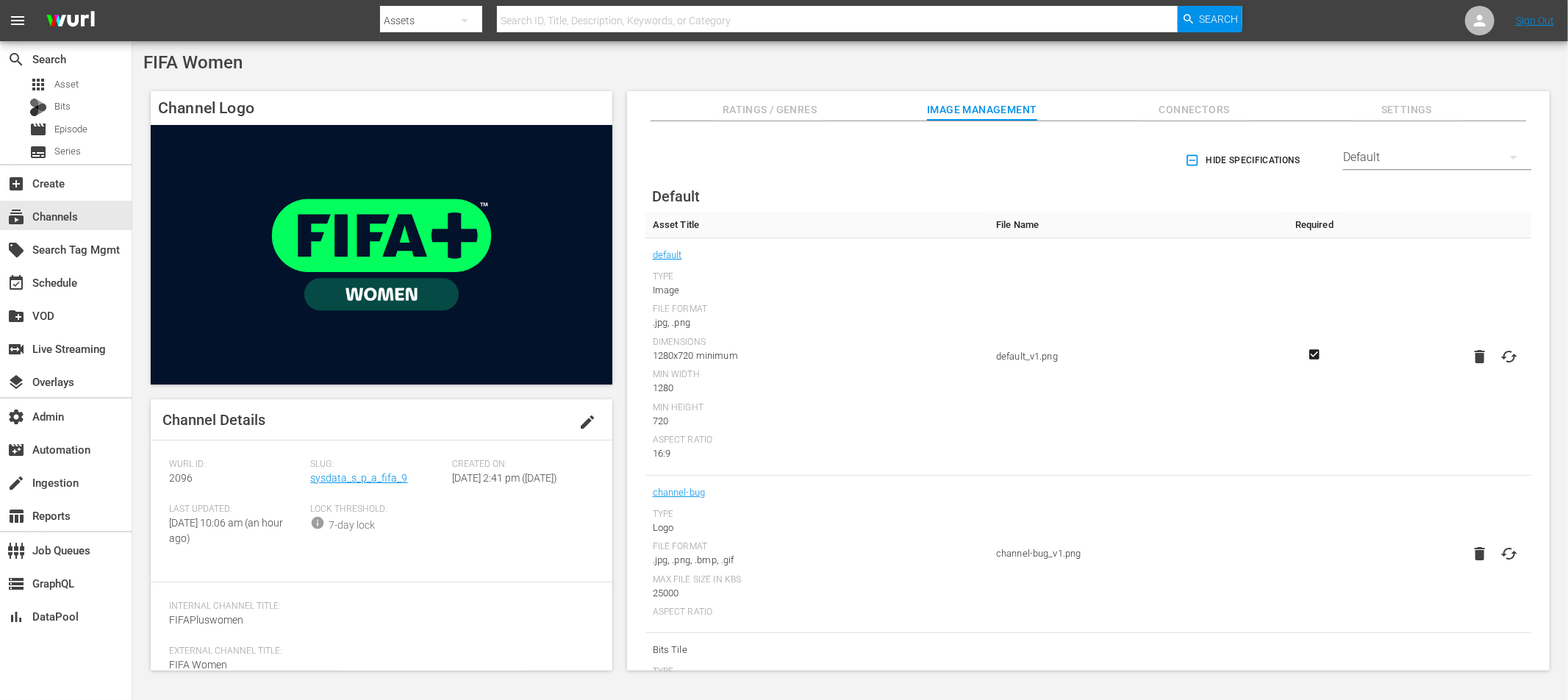
click at [1415, 161] on div "Default" at bounding box center [1437, 157] width 188 height 41
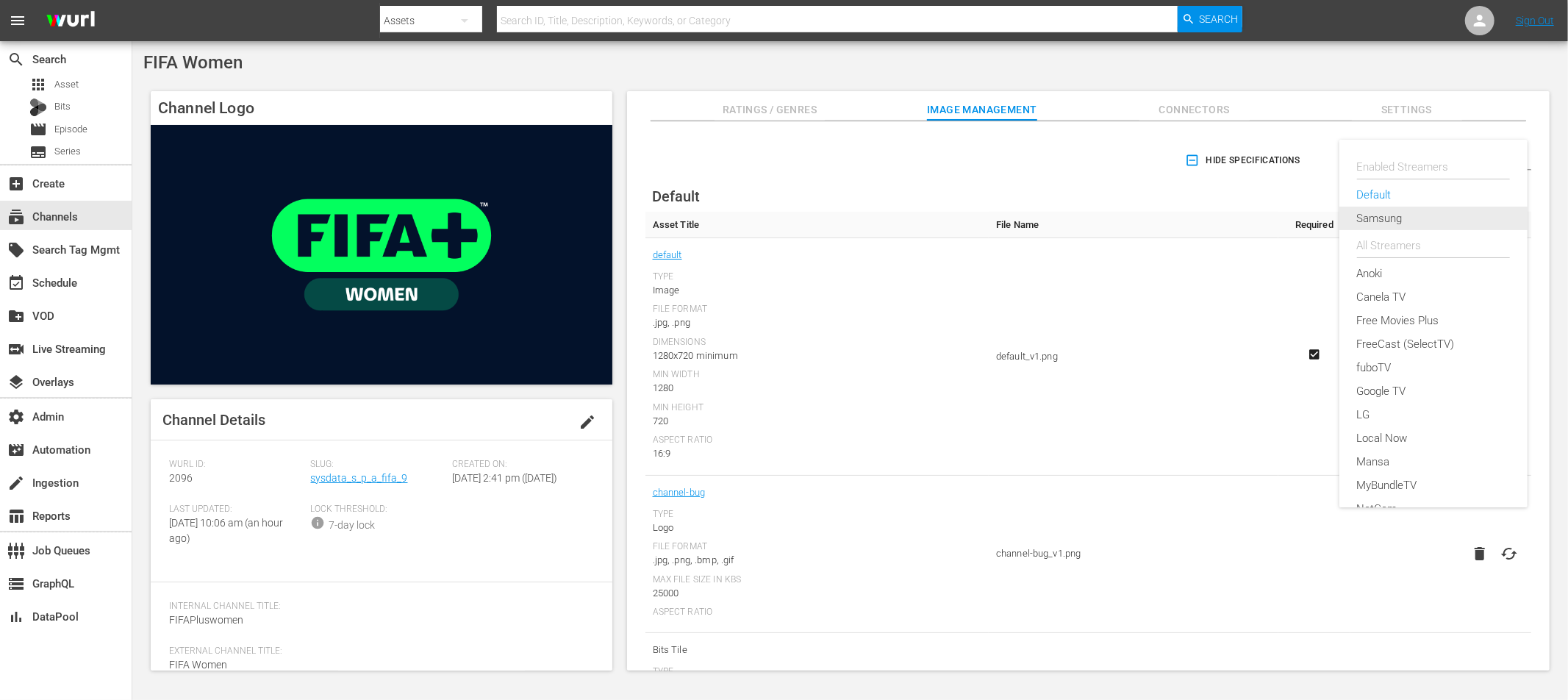
click at [1392, 218] on div "Samsung" at bounding box center [1433, 218] width 153 height 24
